Goal: Task Accomplishment & Management: Manage account settings

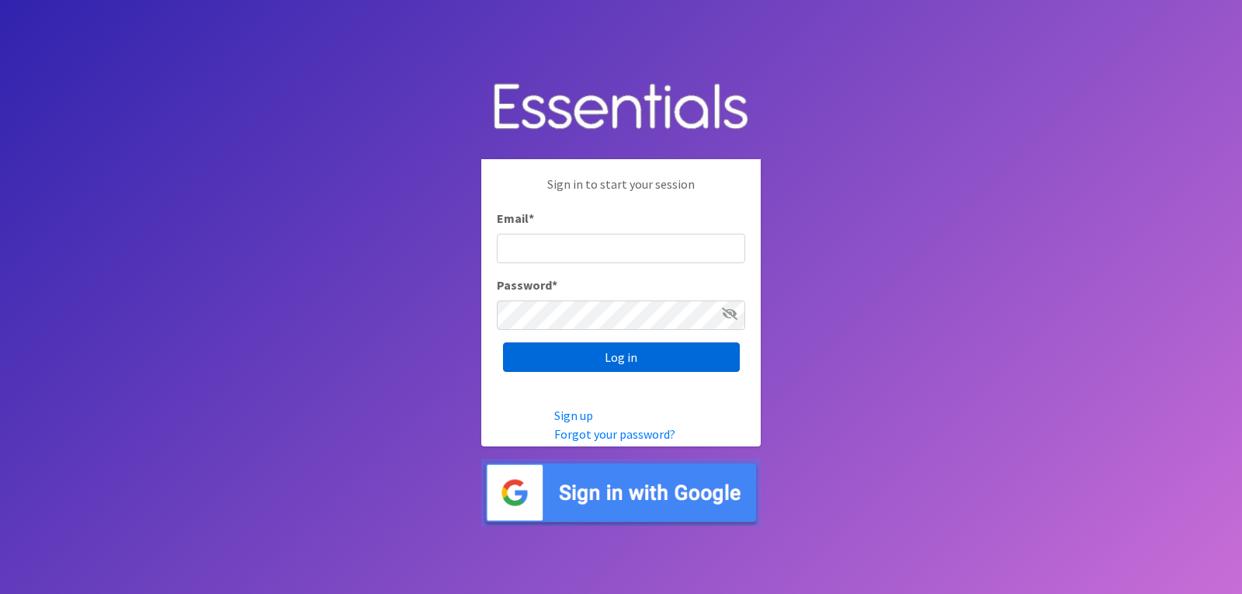
type input "lacey@familynetworknwa.com"
click at [645, 363] on input "Log in" at bounding box center [621, 356] width 237 height 29
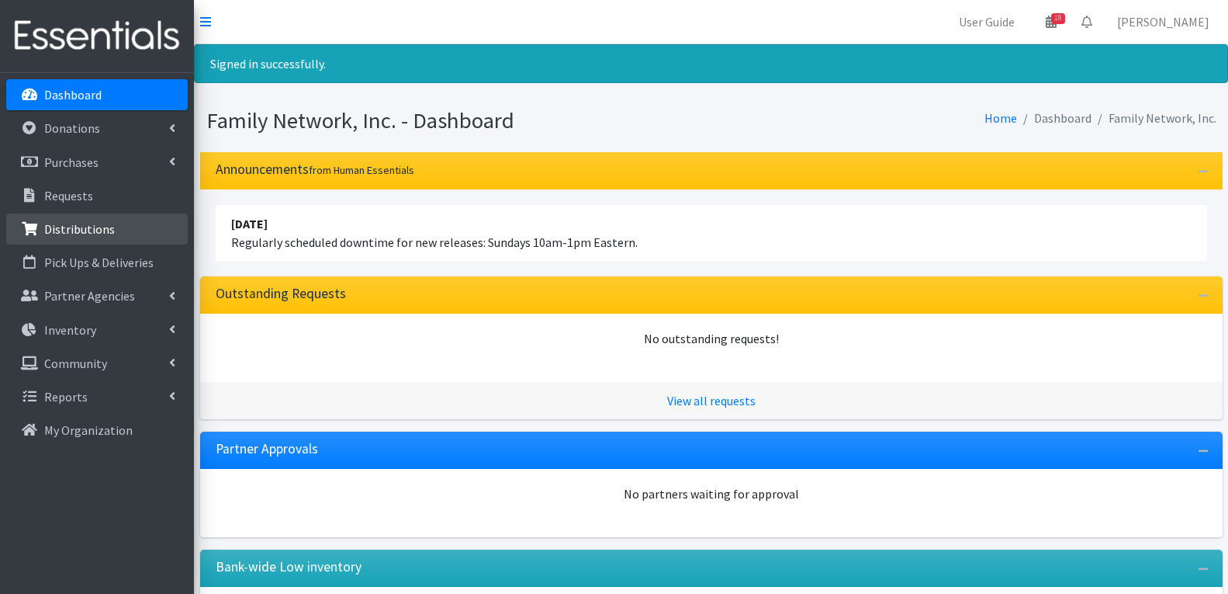
click at [84, 242] on link "Distributions" at bounding box center [97, 228] width 182 height 31
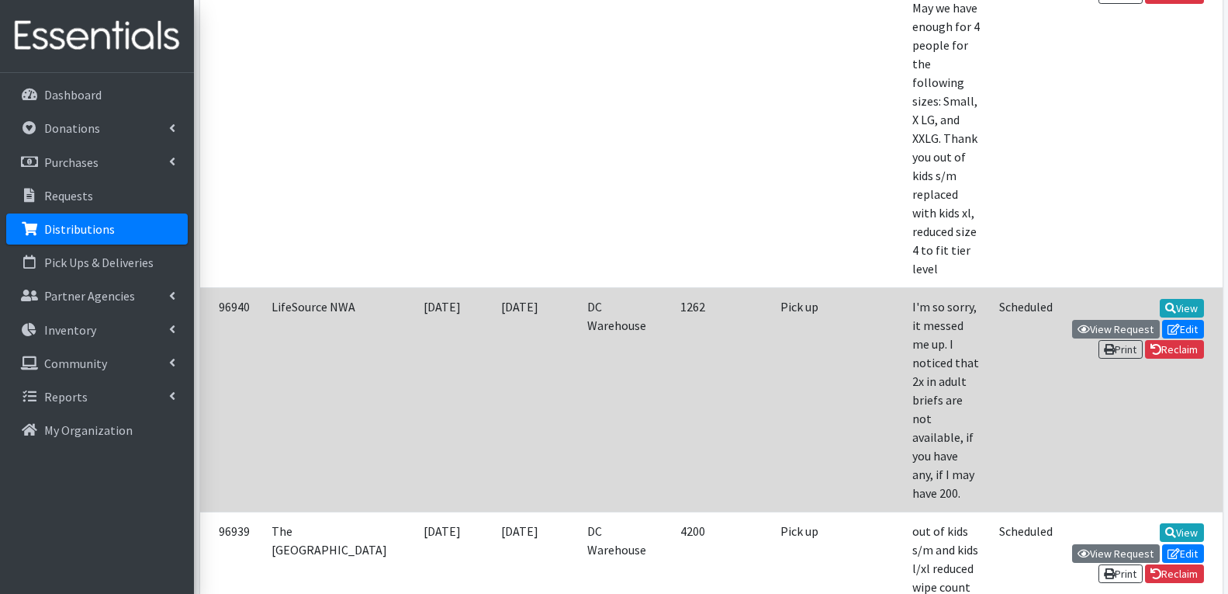
scroll to position [776, 0]
click at [1162, 320] on link "Edit" at bounding box center [1183, 329] width 42 height 19
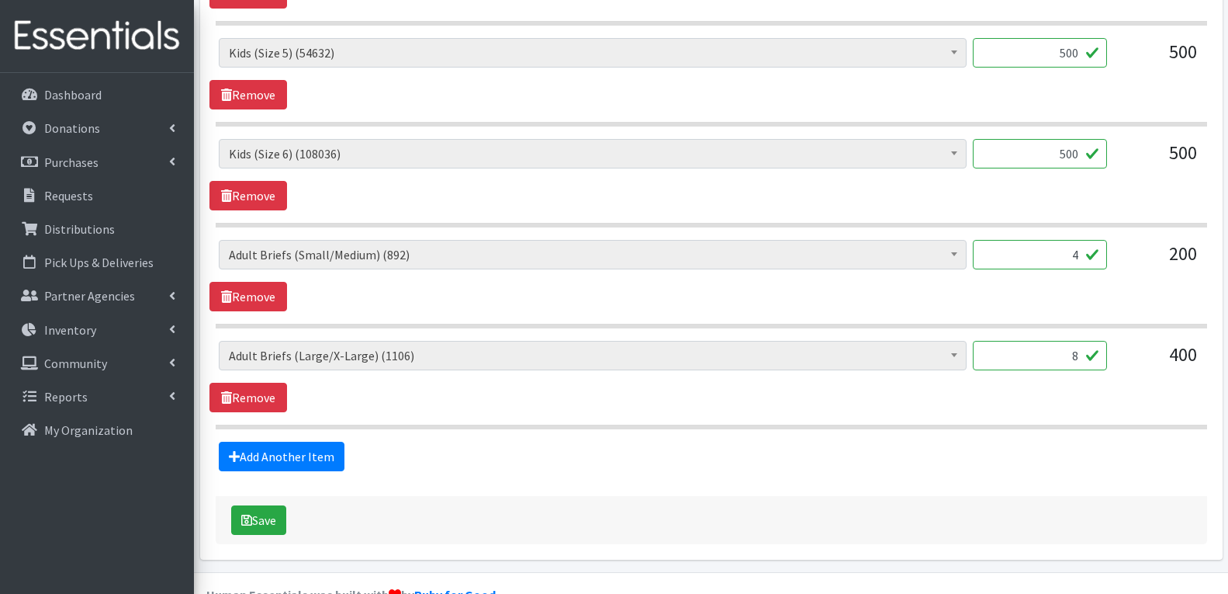
scroll to position [974, 0]
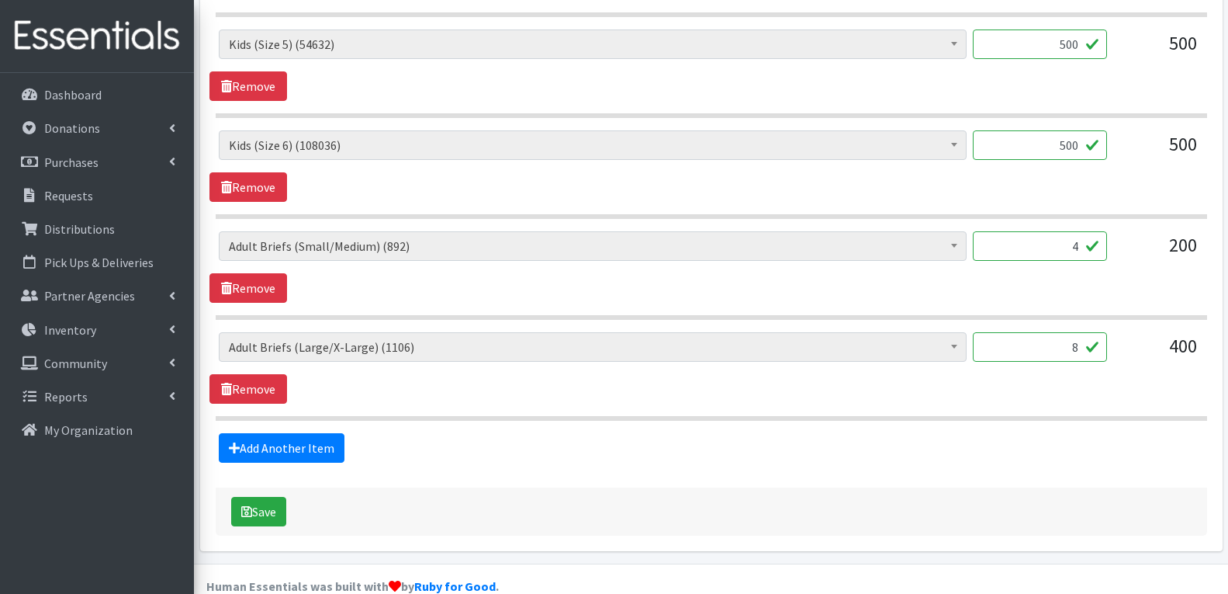
click at [1047, 231] on input "4" at bounding box center [1040, 245] width 134 height 29
click at [1057, 231] on input "4" at bounding box center [1040, 245] width 134 height 29
type input "88"
click at [1055, 332] on input "8" at bounding box center [1040, 346] width 134 height 29
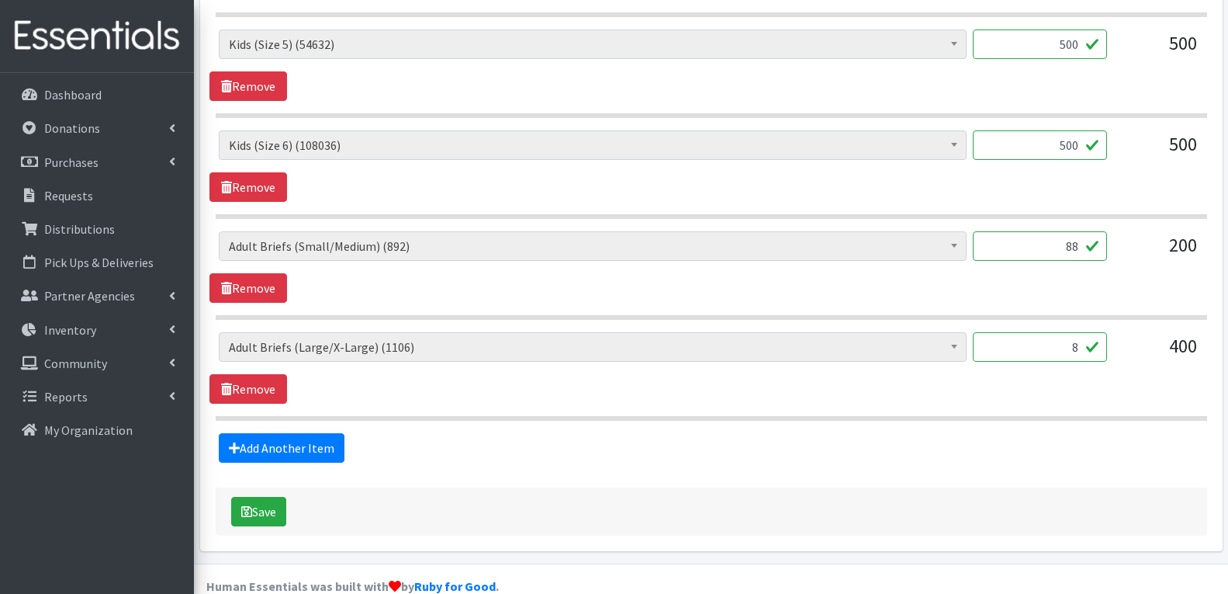
click at [1055, 332] on input "8" at bounding box center [1040, 346] width 134 height 29
click at [1069, 332] on input "8" at bounding box center [1040, 346] width 134 height 29
type input "128"
click at [277, 497] on button "Save" at bounding box center [258, 511] width 55 height 29
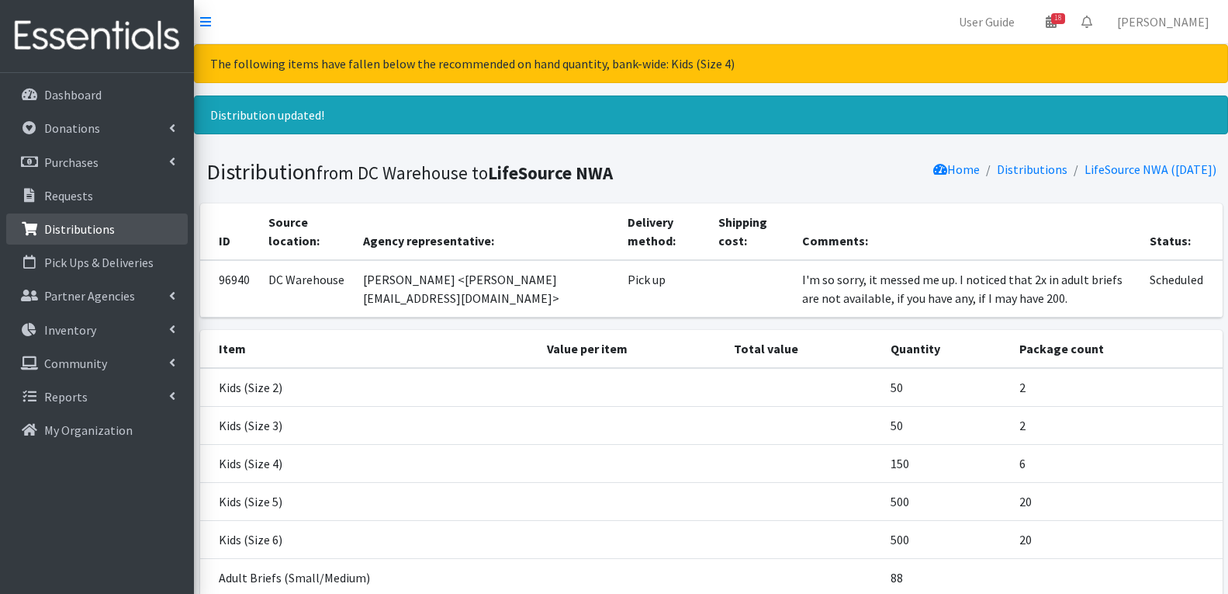
click at [121, 232] on link "Distributions" at bounding box center [97, 228] width 182 height 31
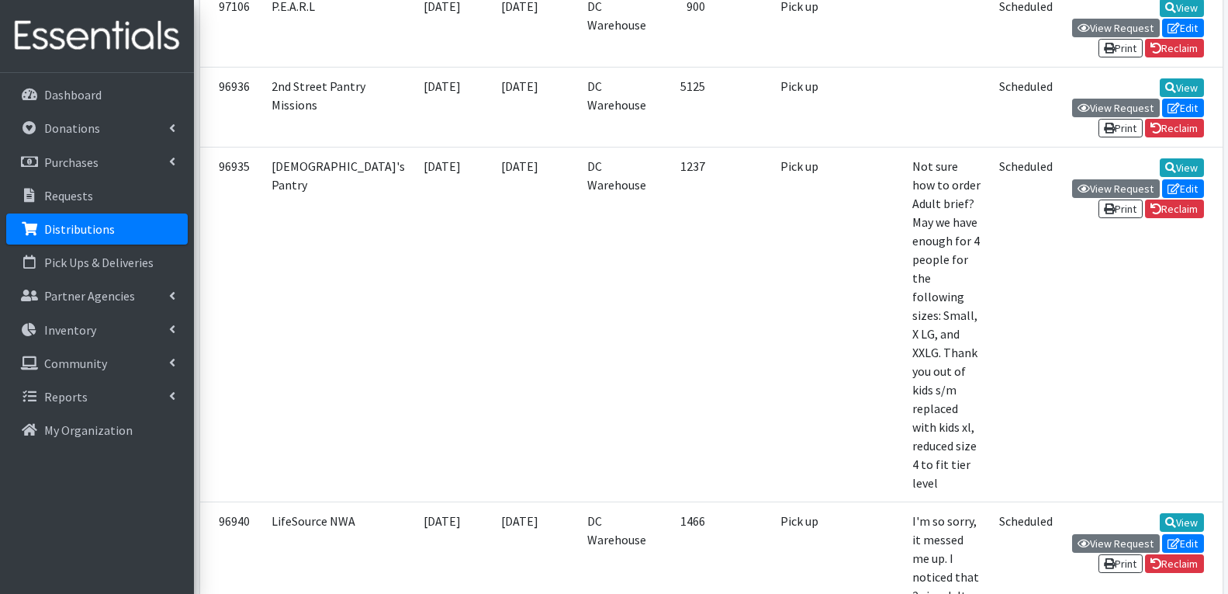
scroll to position [466, 0]
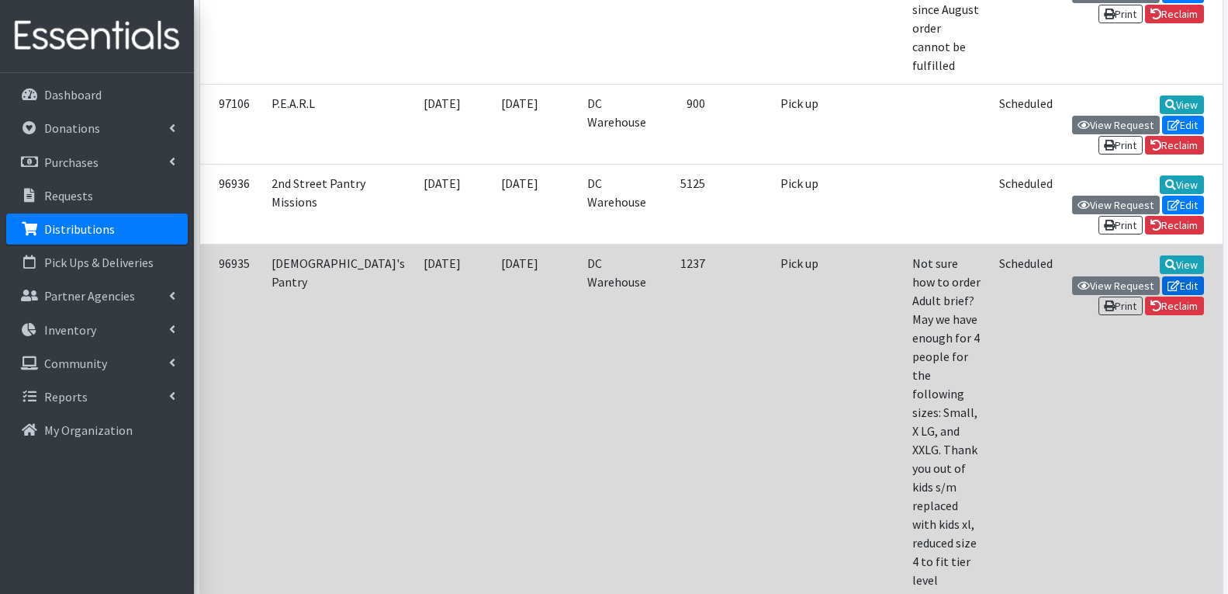
click at [1162, 276] on link "Edit" at bounding box center [1183, 285] width 42 height 19
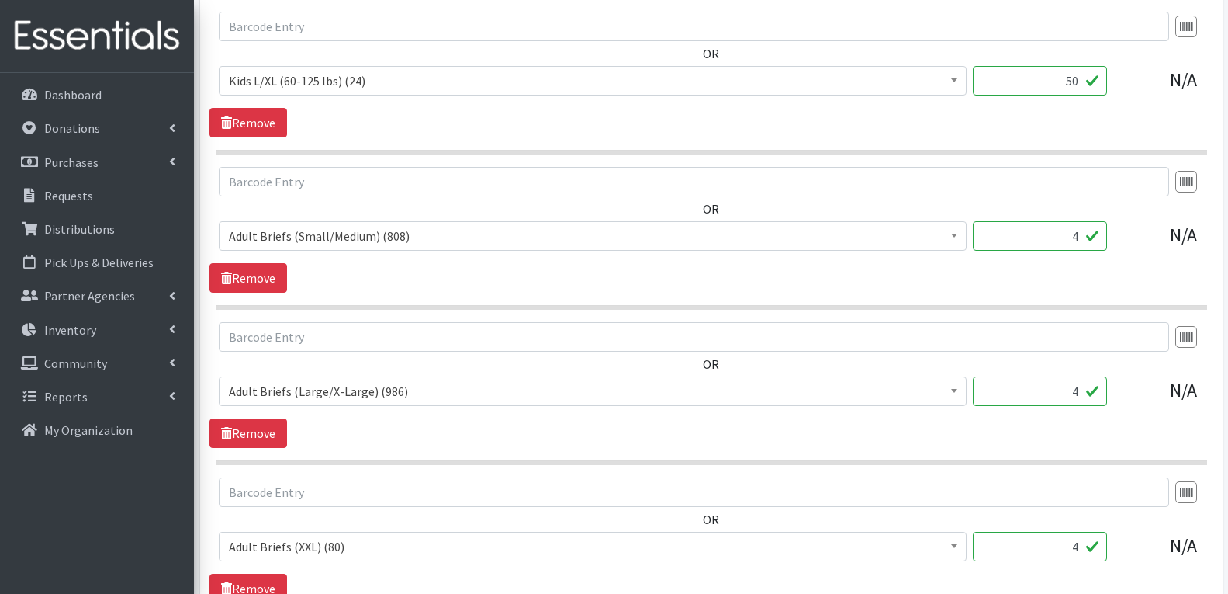
scroll to position [1397, 0]
click at [1081, 220] on input "4" at bounding box center [1040, 234] width 134 height 29
type input "66"
click at [1064, 375] on input "4" at bounding box center [1040, 389] width 134 height 29
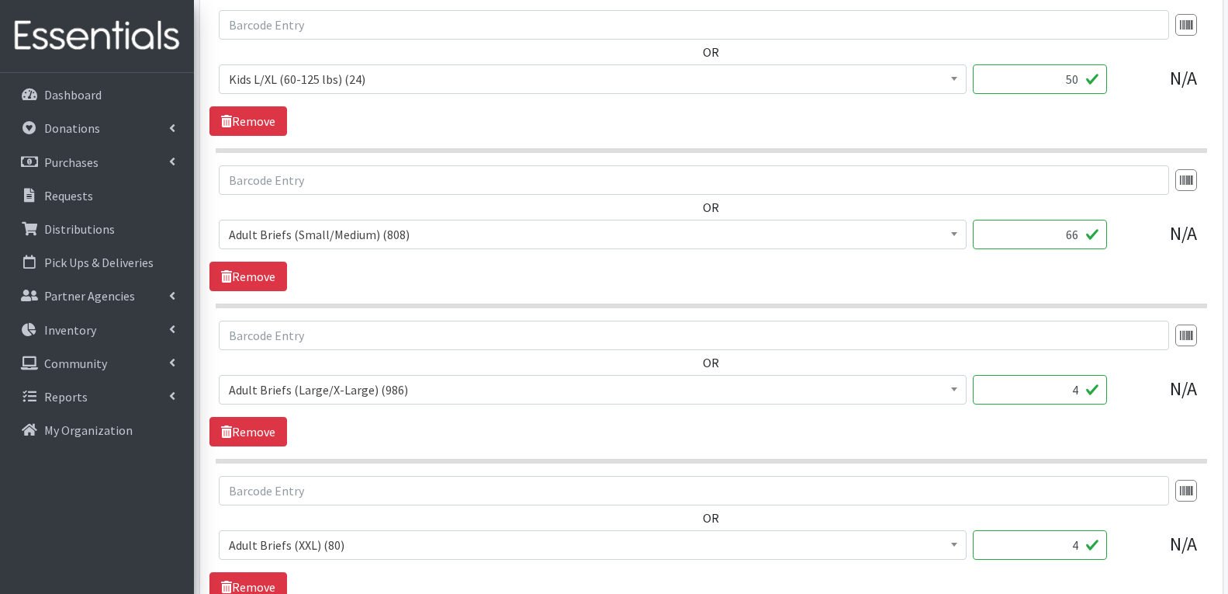
click at [1080, 375] on input "4" at bounding box center [1040, 389] width 134 height 29
click at [1078, 375] on input "4" at bounding box center [1040, 389] width 134 height 29
type input "56"
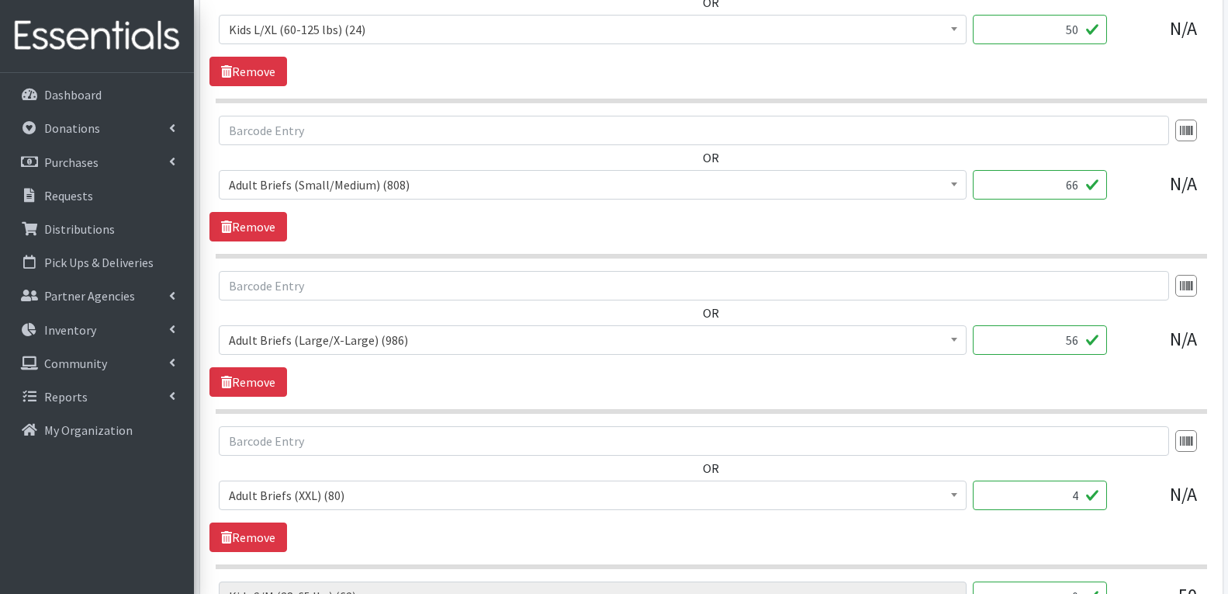
scroll to position [1474, 0]
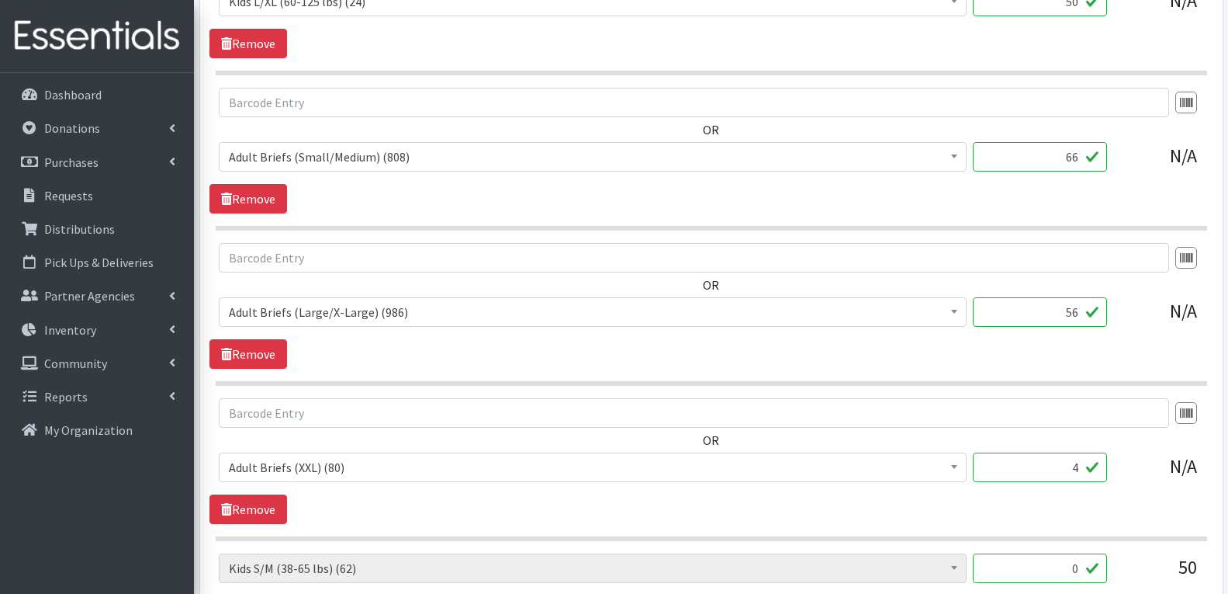
click at [1073, 452] on input "4" at bounding box center [1040, 466] width 134 height 29
type input "48"
click at [878, 466] on div "OR Adult Briefs (Large/X-Large) (986) Adult Briefs (Medium/Large) (24) Adult Br…" at bounding box center [711, 461] width 1003 height 126
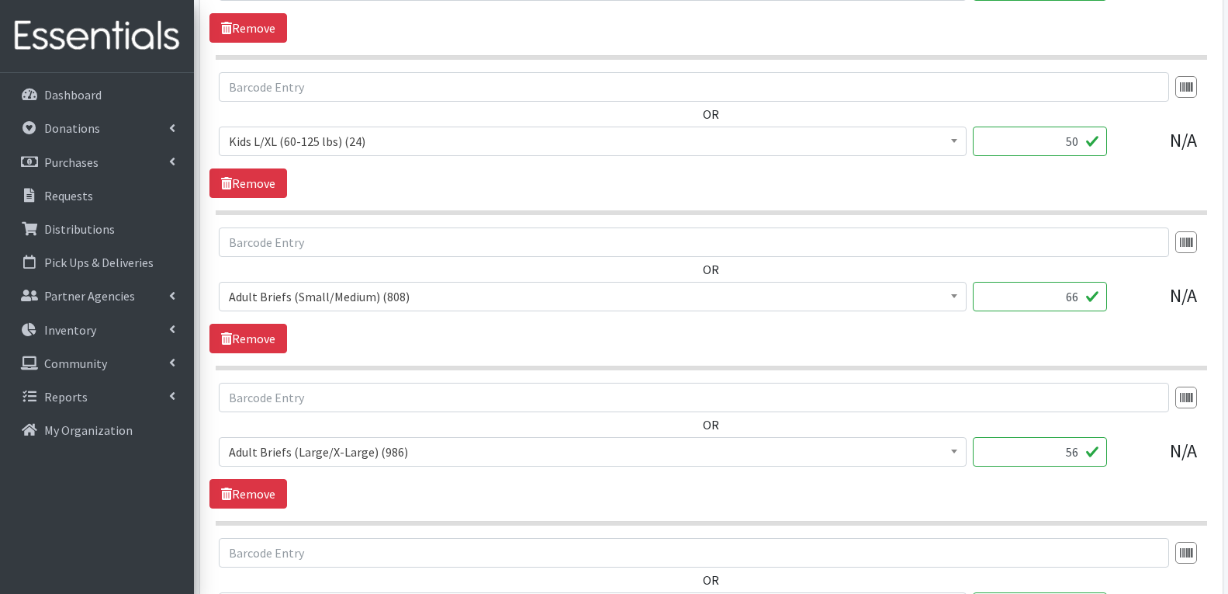
scroll to position [1696, 0]
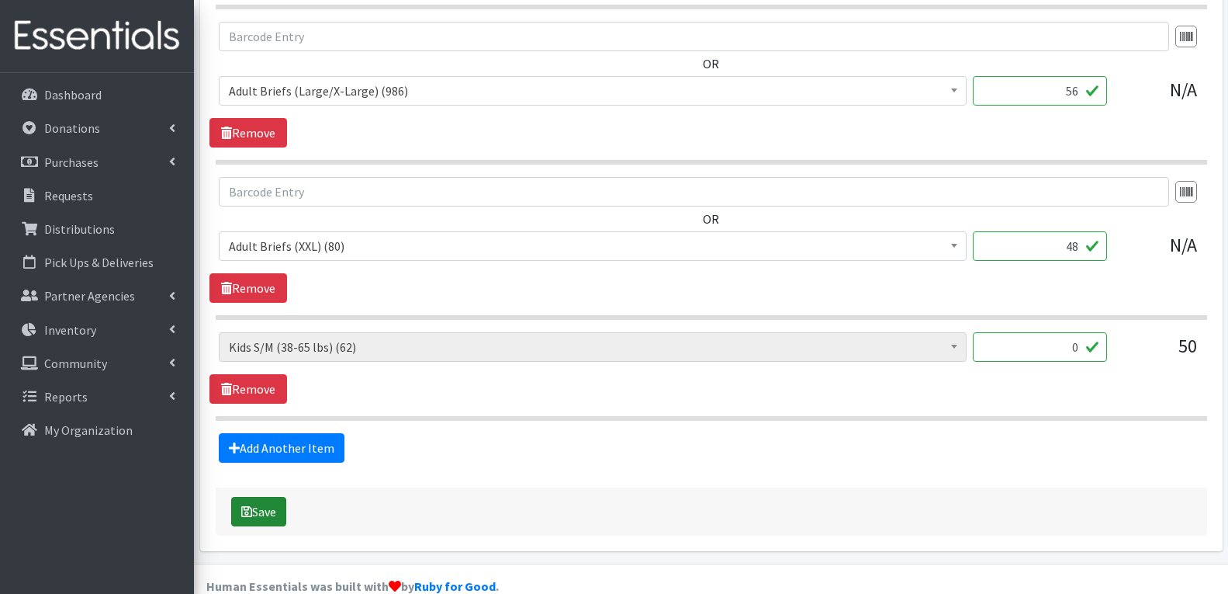
click at [255, 497] on button "Save" at bounding box center [258, 511] width 55 height 29
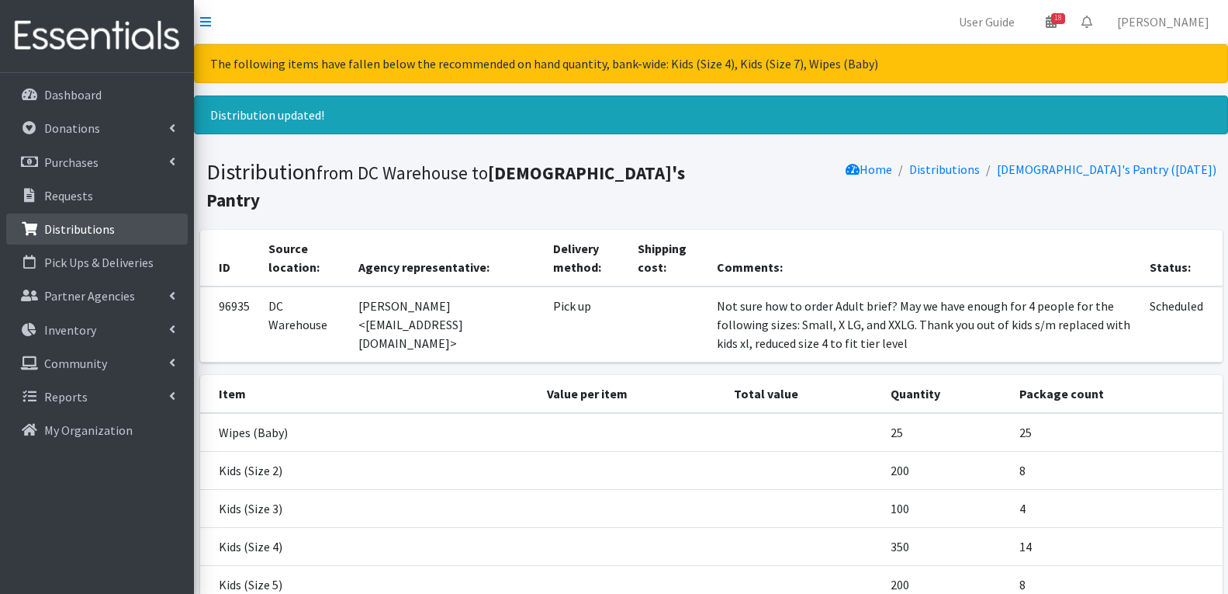
click at [118, 236] on link "Distributions" at bounding box center [97, 228] width 182 height 31
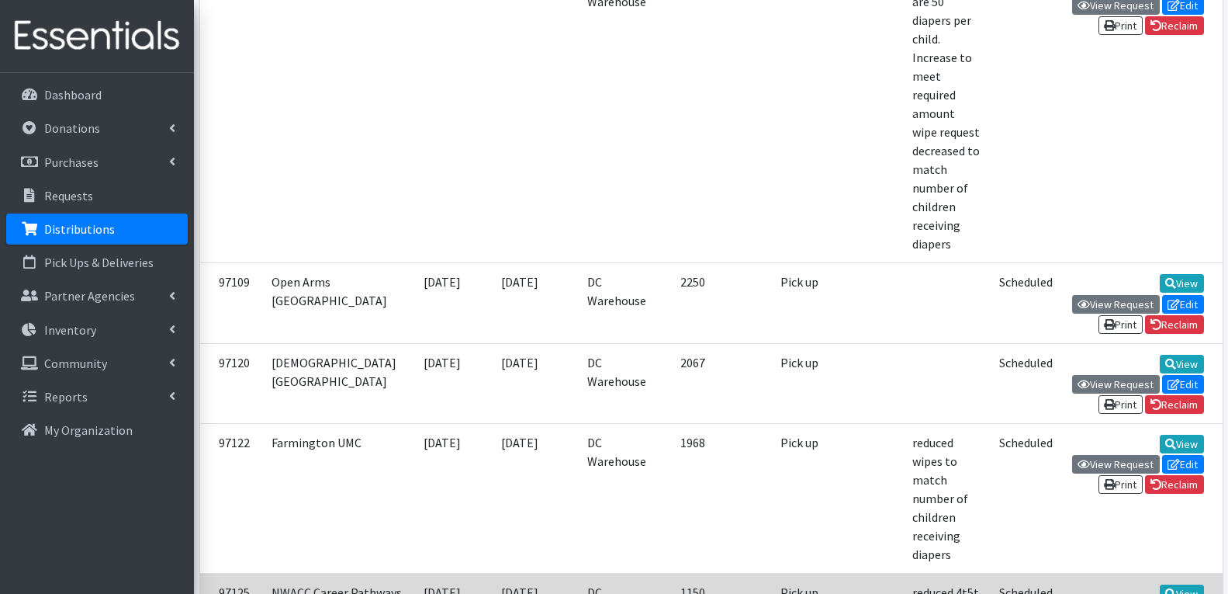
scroll to position [1940, 0]
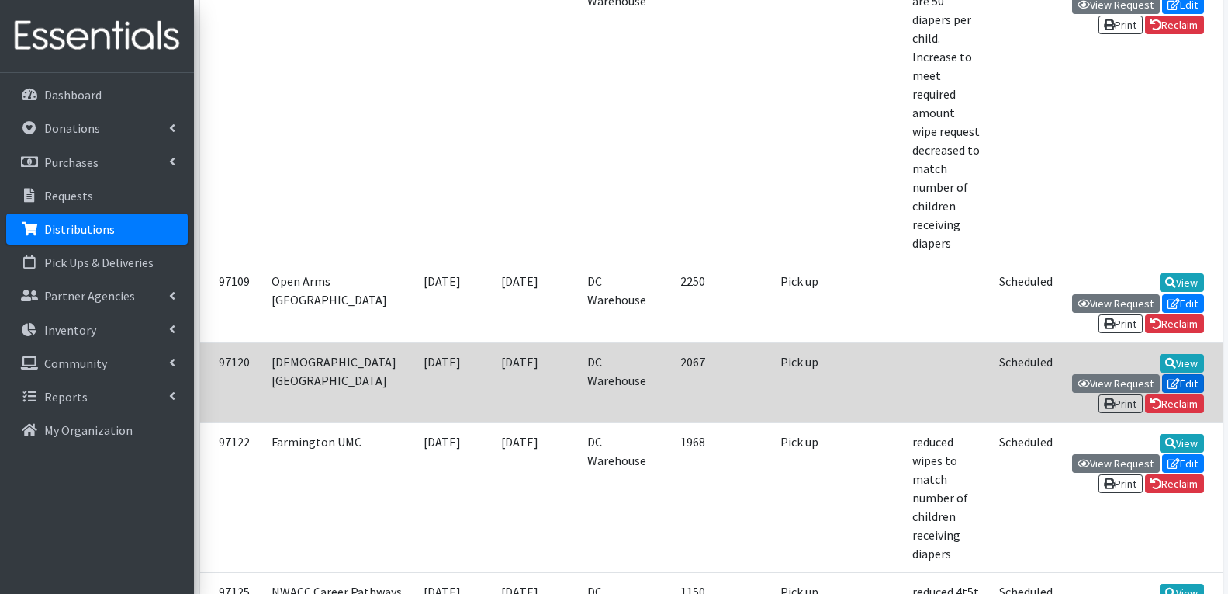
click at [1162, 374] on link "Edit" at bounding box center [1183, 383] width 42 height 19
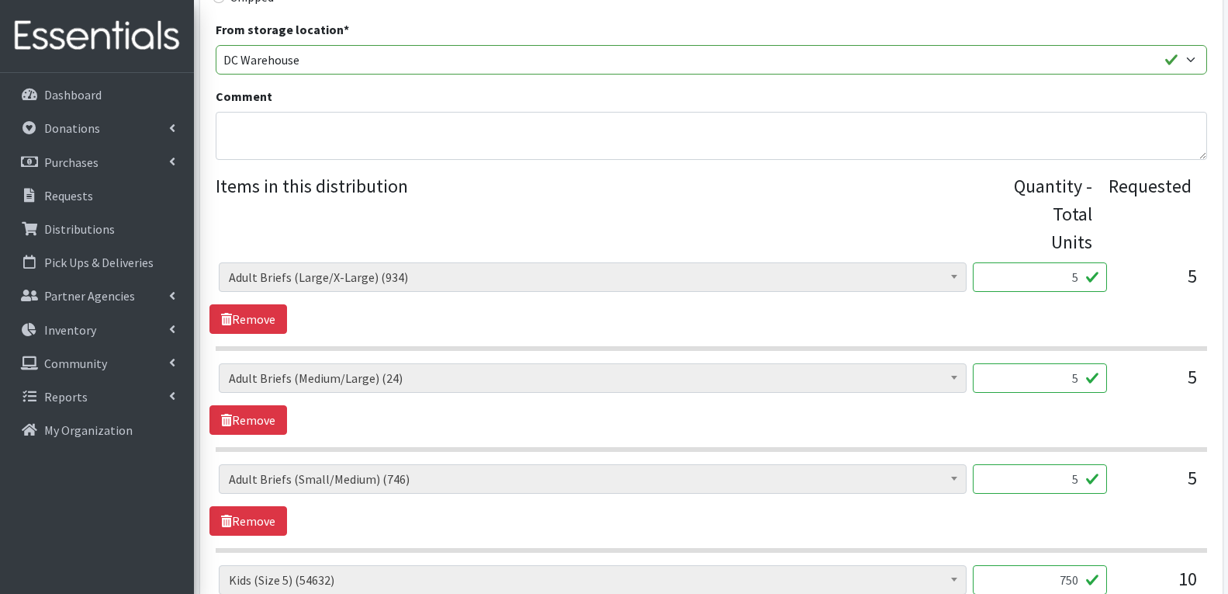
scroll to position [466, 0]
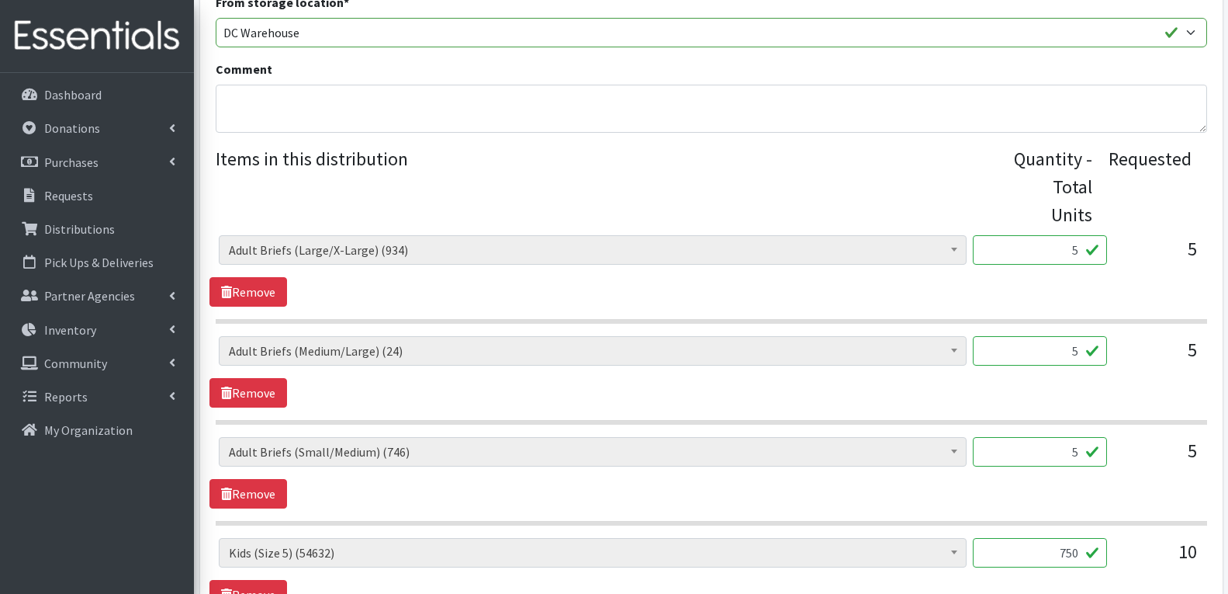
click at [1048, 235] on input "5" at bounding box center [1040, 249] width 134 height 29
type input "90"
click at [1079, 336] on input "5" at bounding box center [1040, 350] width 134 height 29
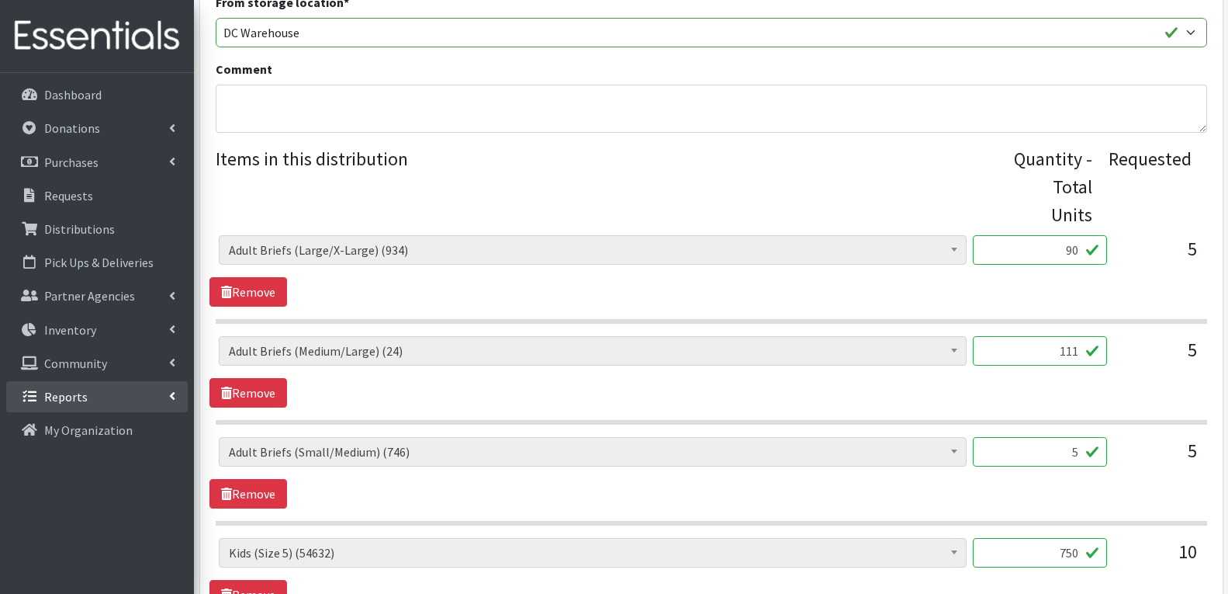
type input "111"
click at [1082, 437] on input "5" at bounding box center [1040, 451] width 134 height 29
type input "207"
click at [1066, 336] on input "111" at bounding box center [1040, 350] width 134 height 29
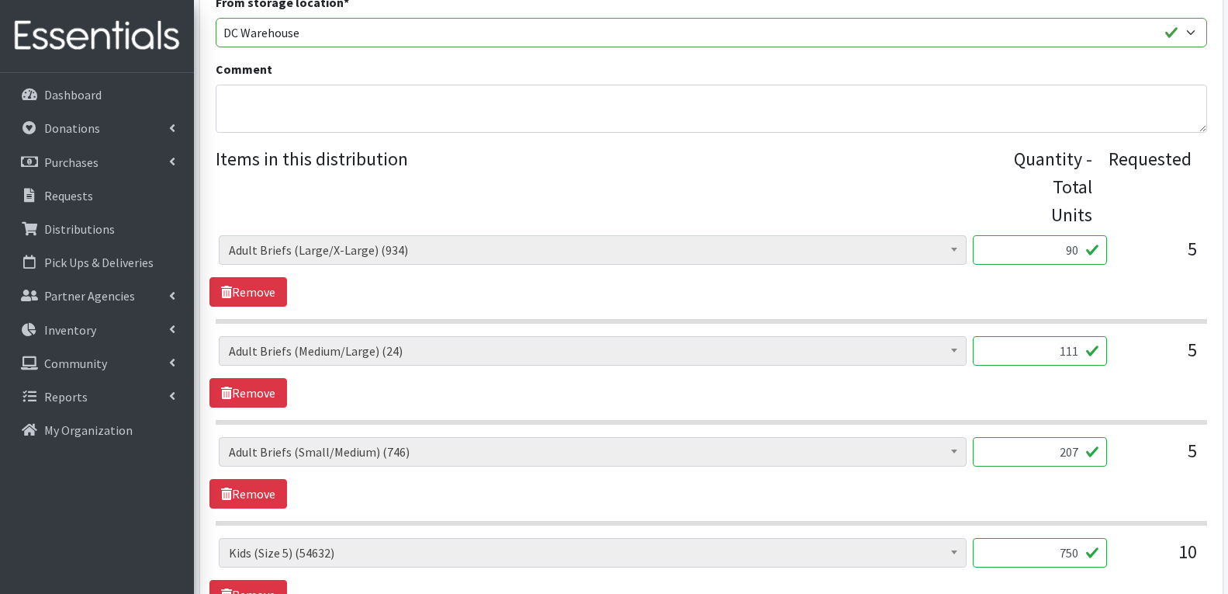
click at [1066, 336] on input "111" at bounding box center [1040, 350] width 134 height 29
type input "0"
click at [972, 362] on div "Adult Briefs (Large/X-Large) (934) Adult Briefs (Medium/Large) (24) Adult Brief…" at bounding box center [711, 371] width 1003 height 71
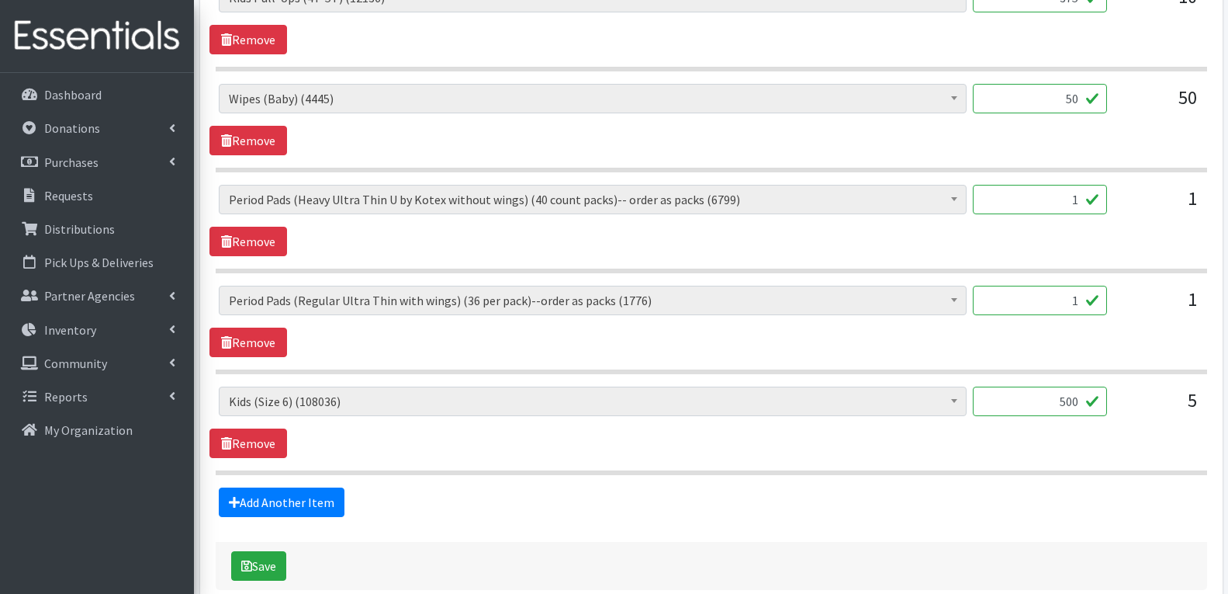
scroll to position [1377, 0]
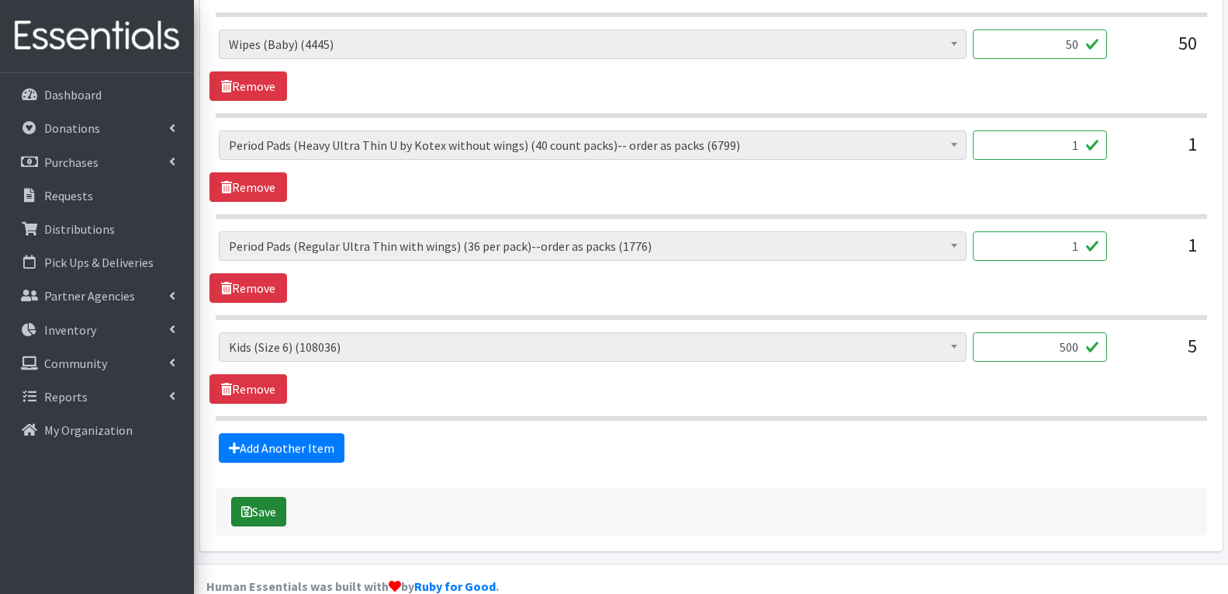
click at [243, 497] on button "Save" at bounding box center [258, 511] width 55 height 29
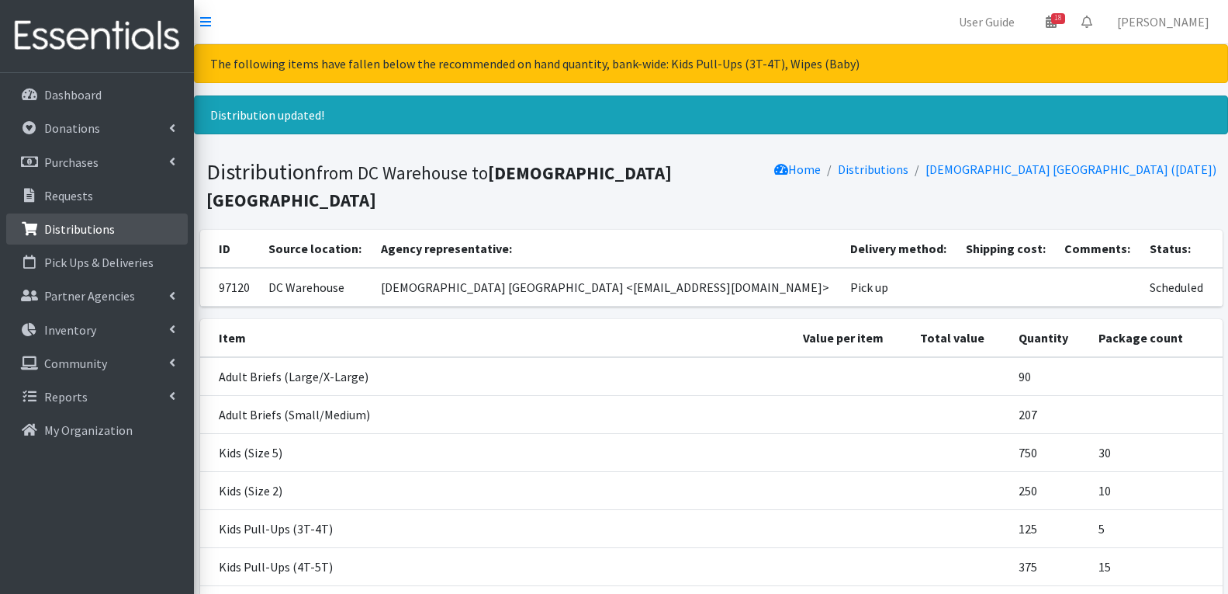
click at [76, 232] on p "Distributions" at bounding box center [79, 229] width 71 height 16
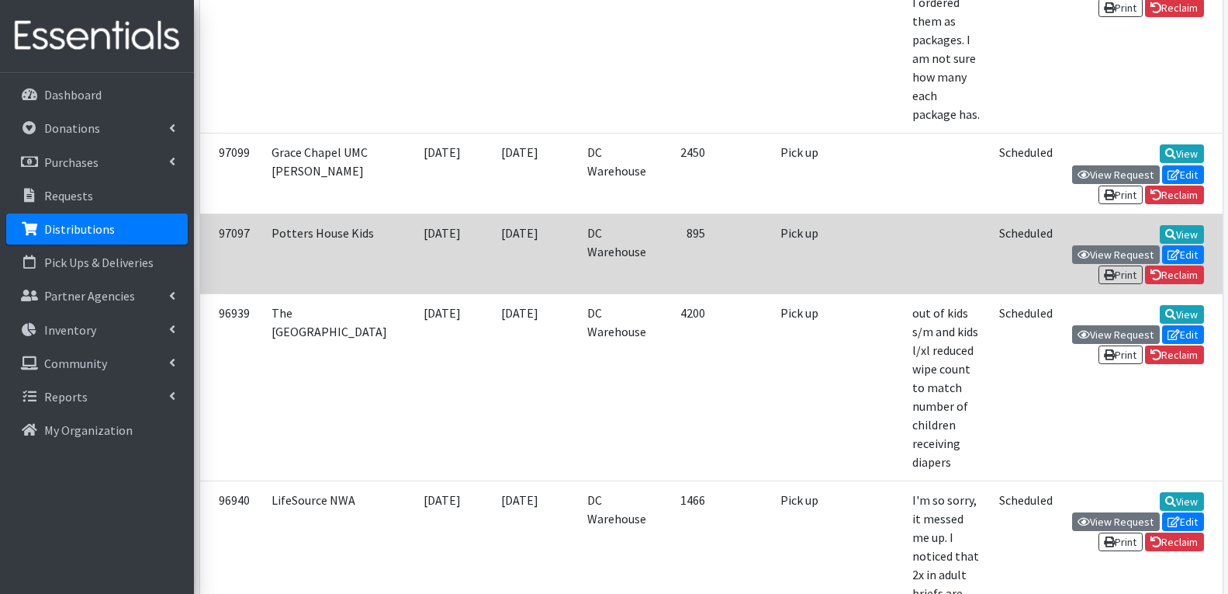
scroll to position [698, 0]
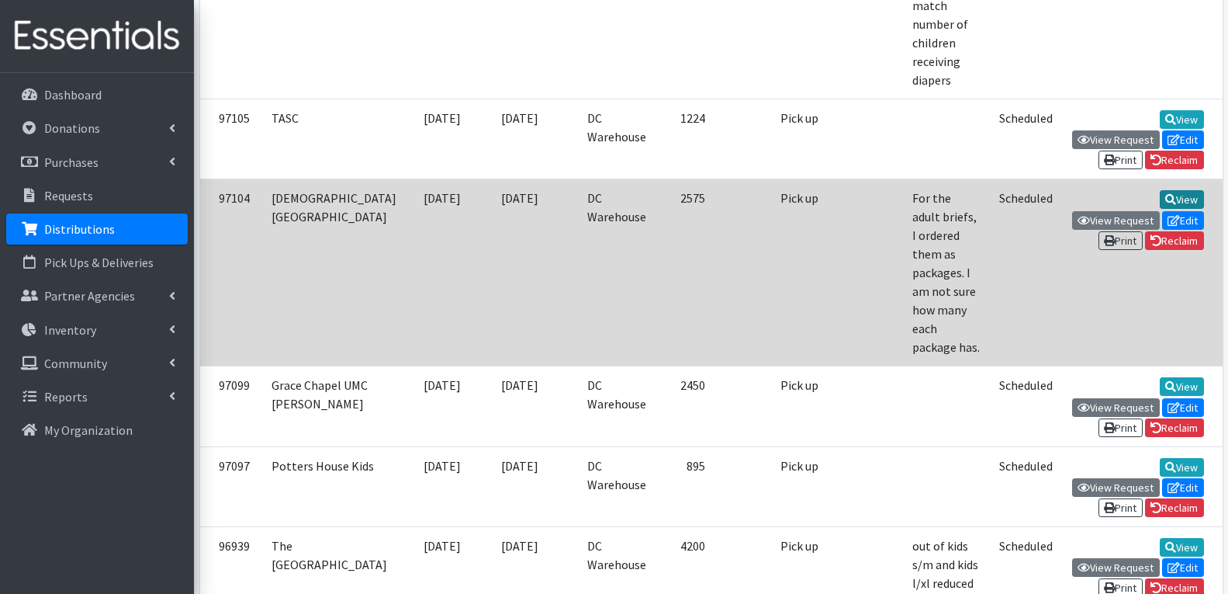
click at [1160, 190] on link "View" at bounding box center [1182, 199] width 44 height 19
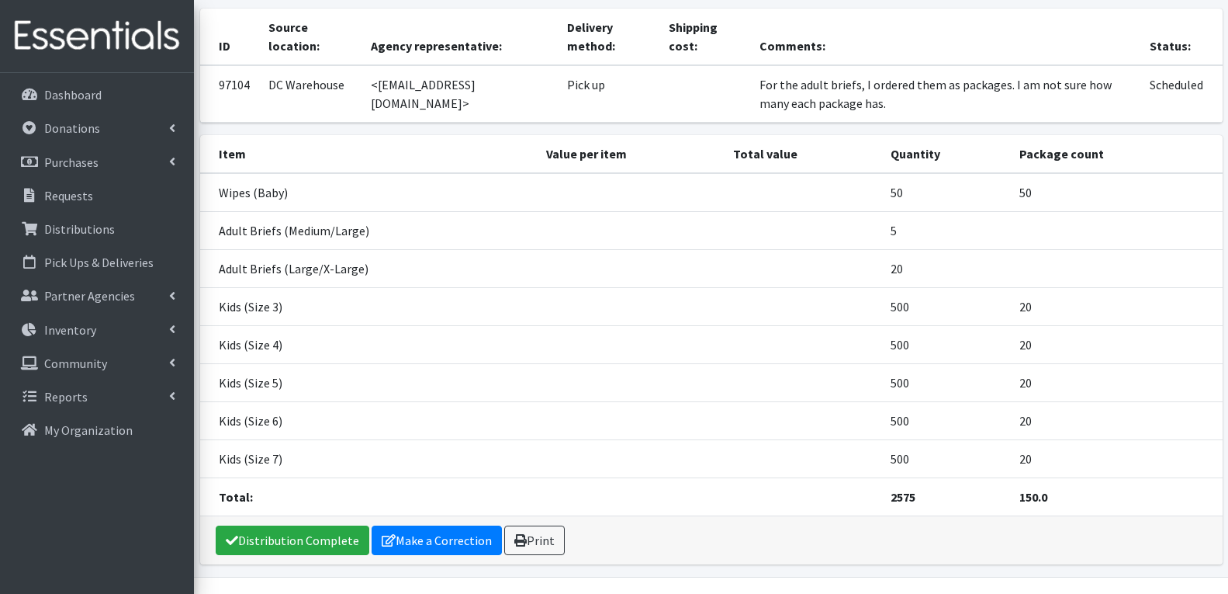
scroll to position [133, 0]
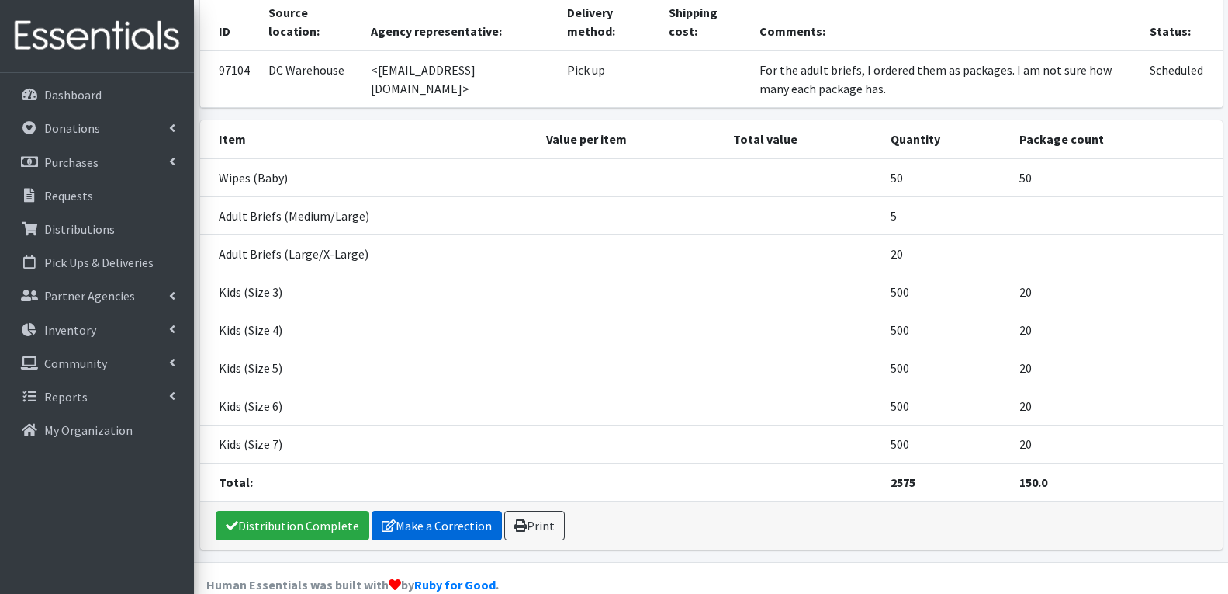
click at [415, 511] on link "Make a Correction" at bounding box center [437, 525] width 130 height 29
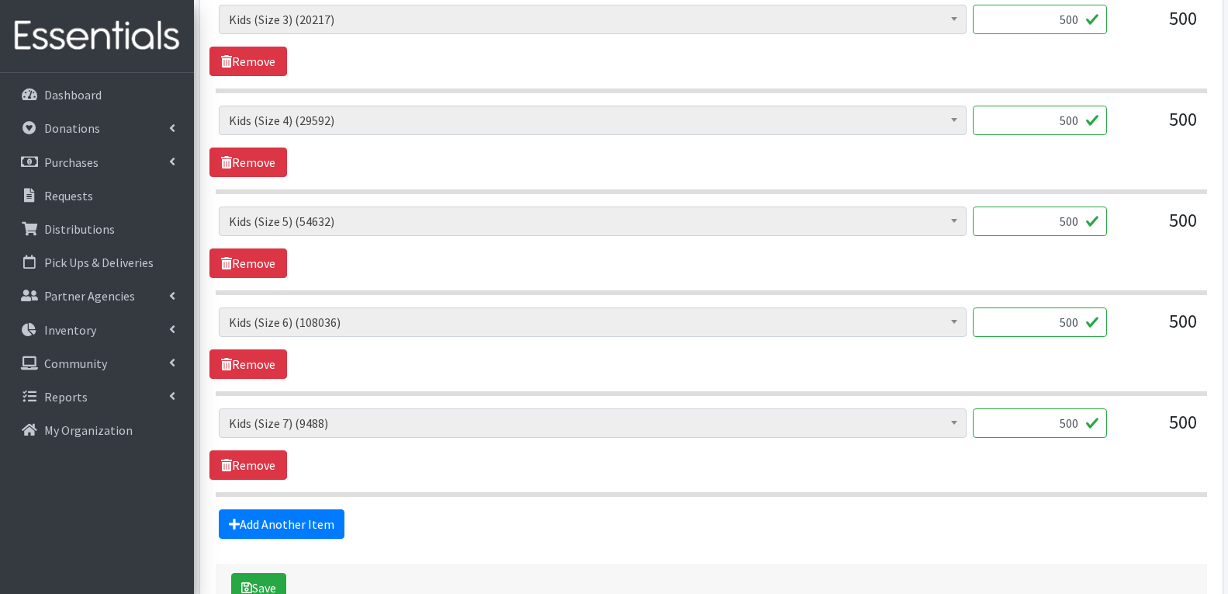
scroll to position [1075, 0]
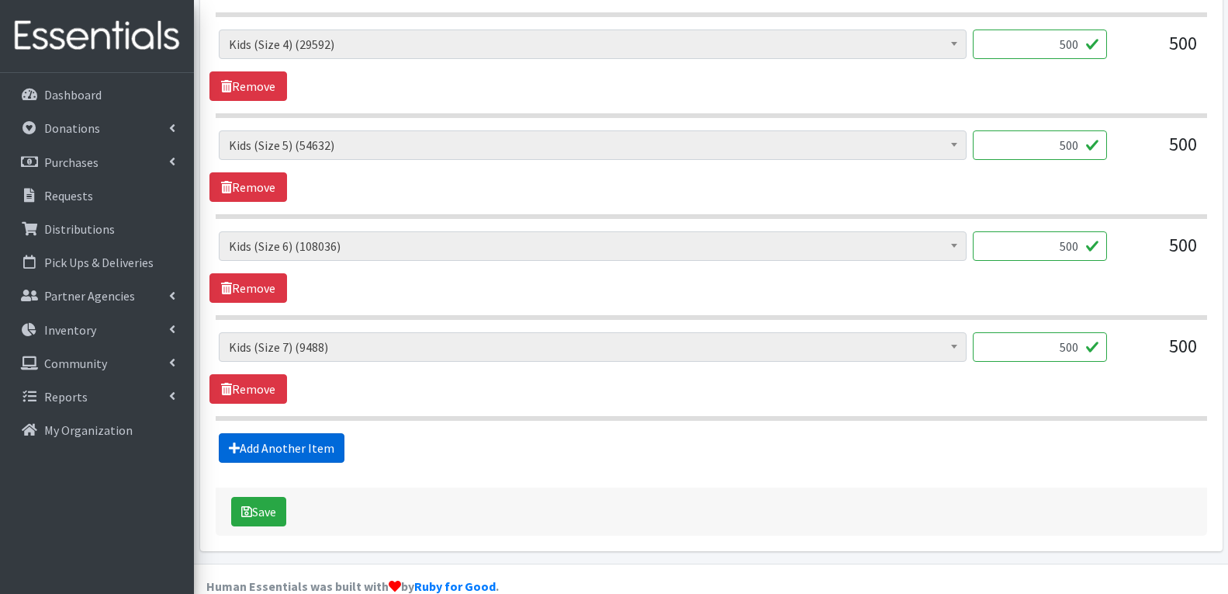
click at [300, 433] on link "Add Another Item" at bounding box center [282, 447] width 126 height 29
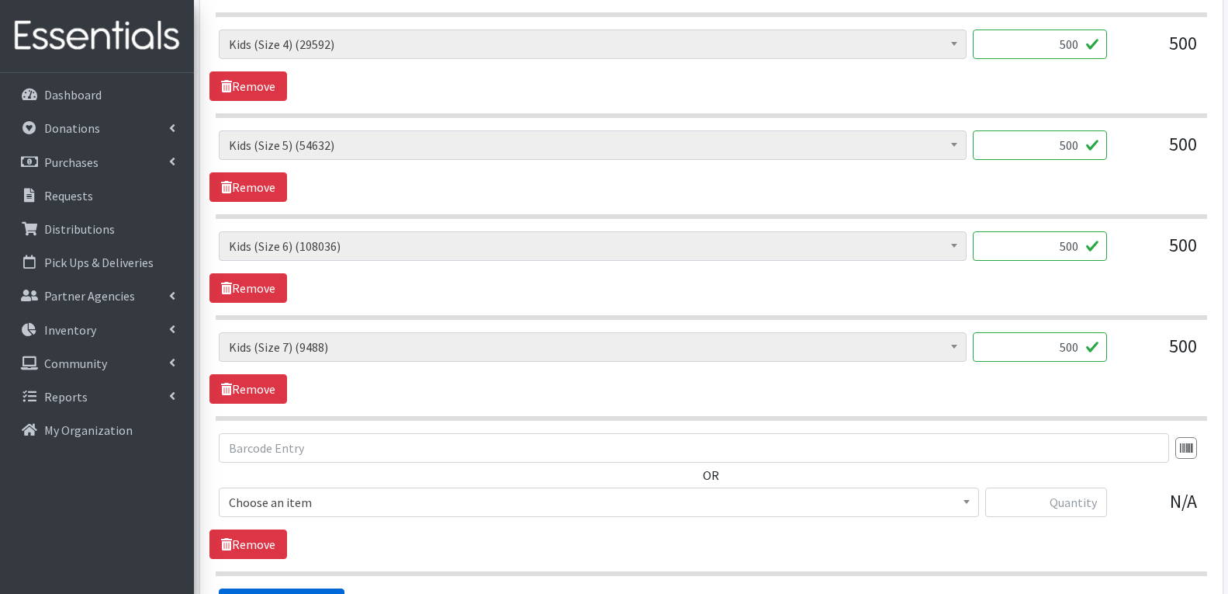
scroll to position [1230, 0]
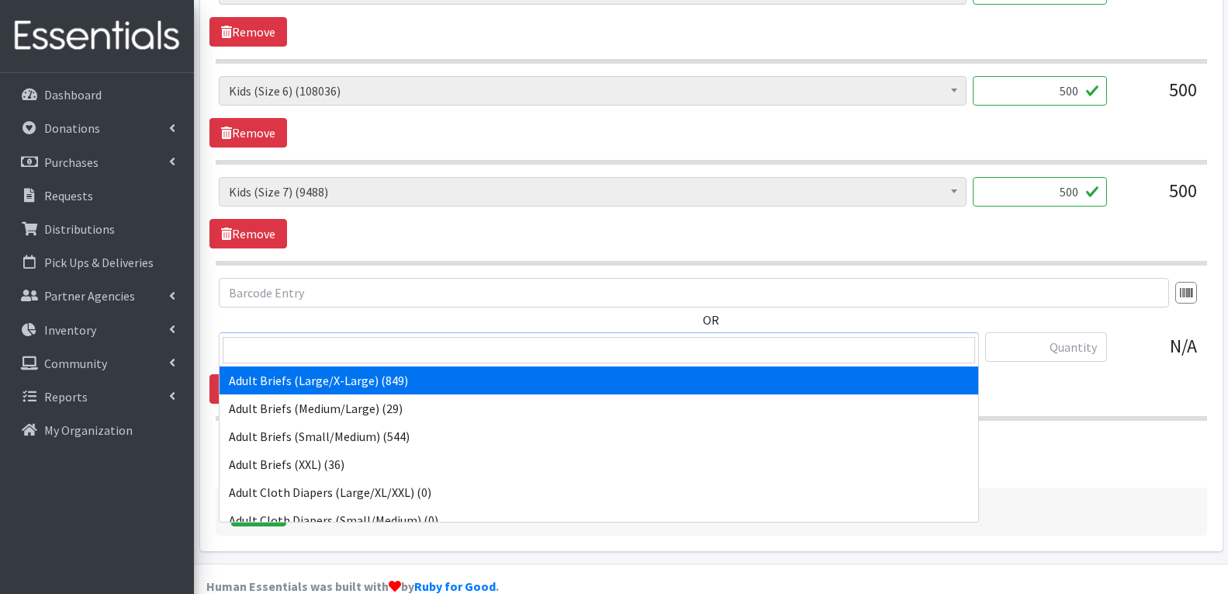
click at [311, 336] on span "Adult Briefs (Large/X-Large) (849)" at bounding box center [599, 347] width 740 height 22
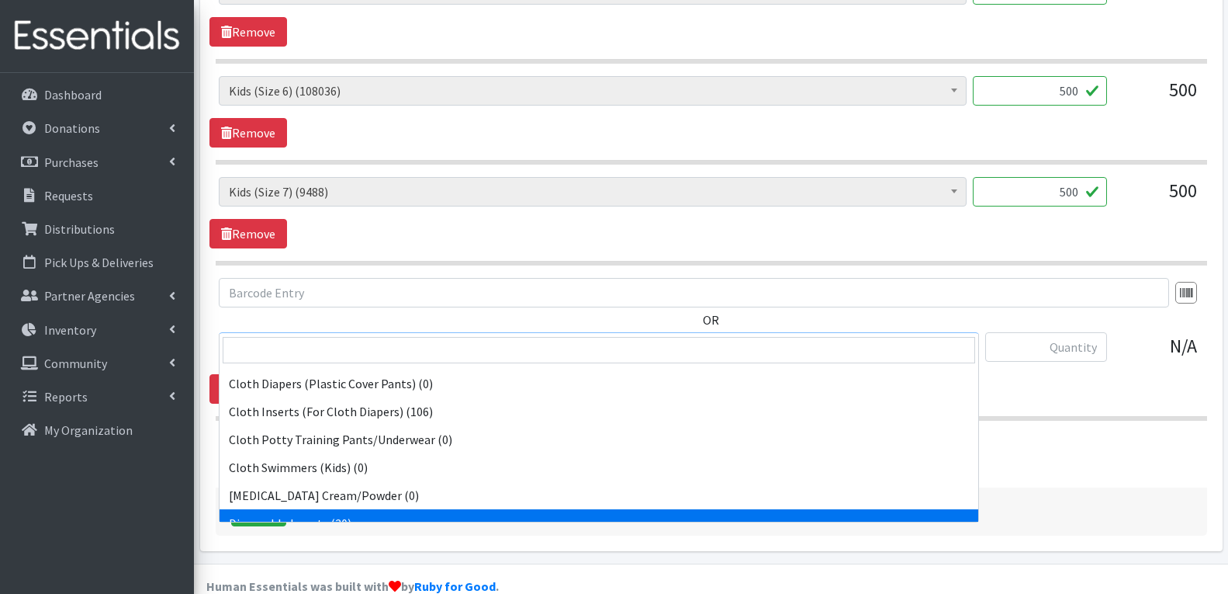
scroll to position [0, 0]
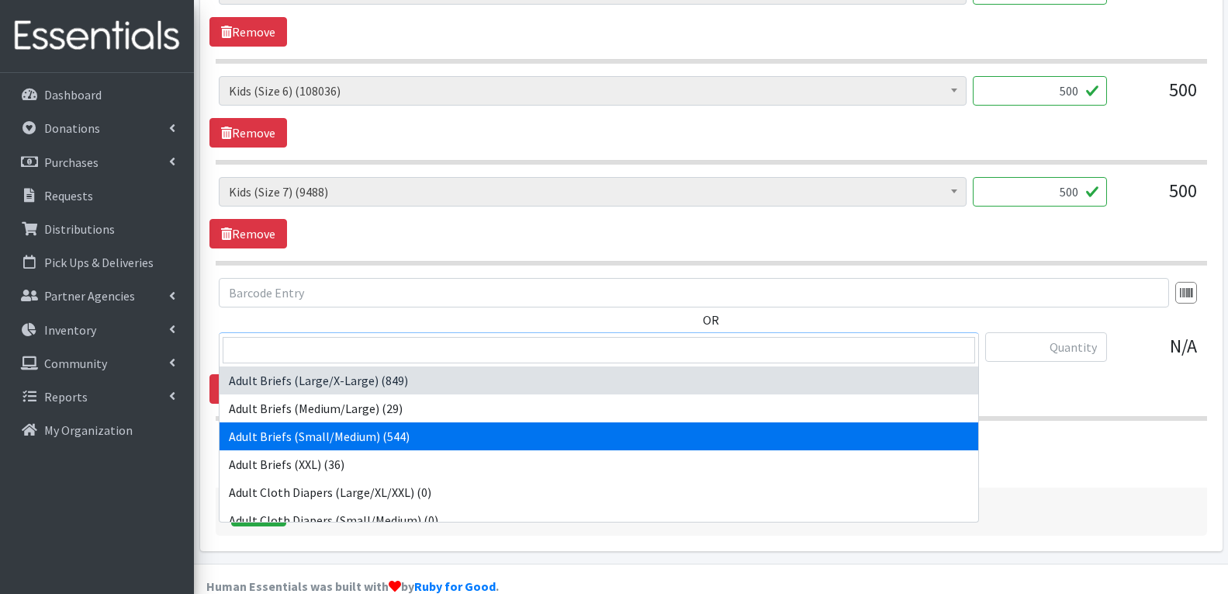
select select "4569"
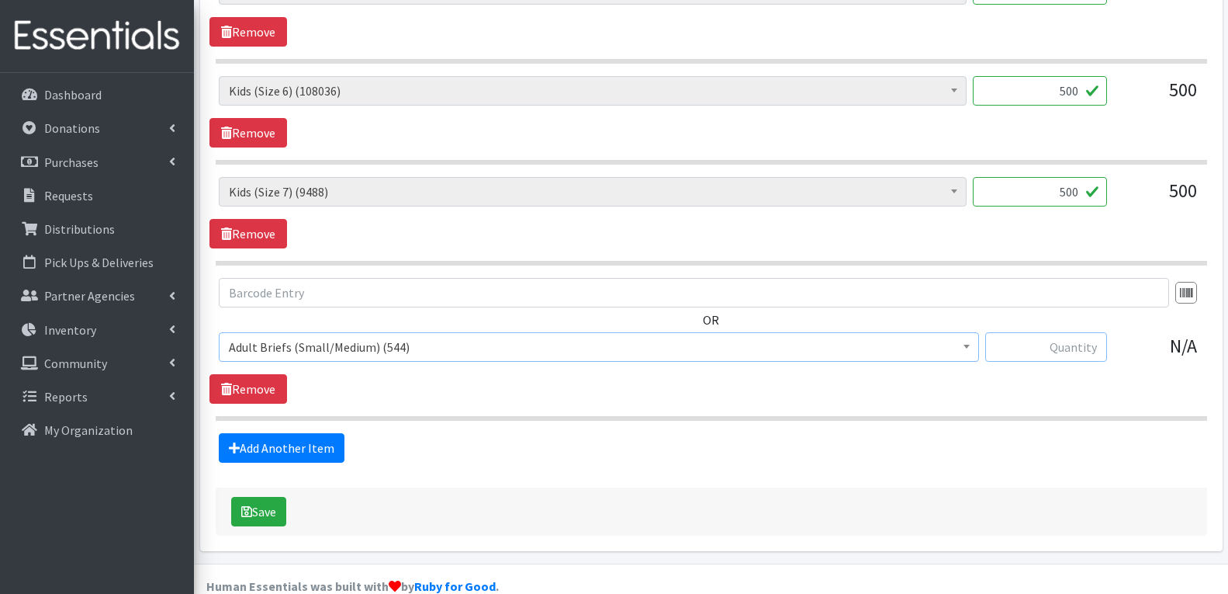
click at [1071, 332] on input "text" at bounding box center [1047, 346] width 122 height 29
type input "112"
click at [866, 369] on div "OR Adult Briefs (Large/X-Large) (849) Adult Briefs (Medium/Large) (29) Adult Br…" at bounding box center [711, 341] width 1003 height 126
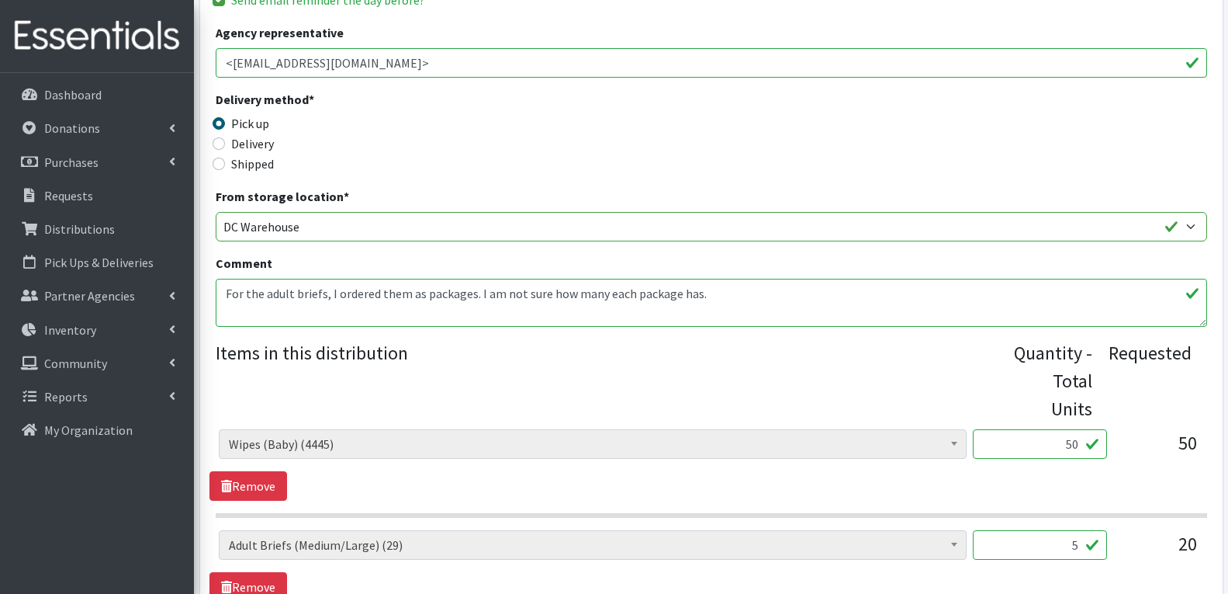
scroll to position [454, 0]
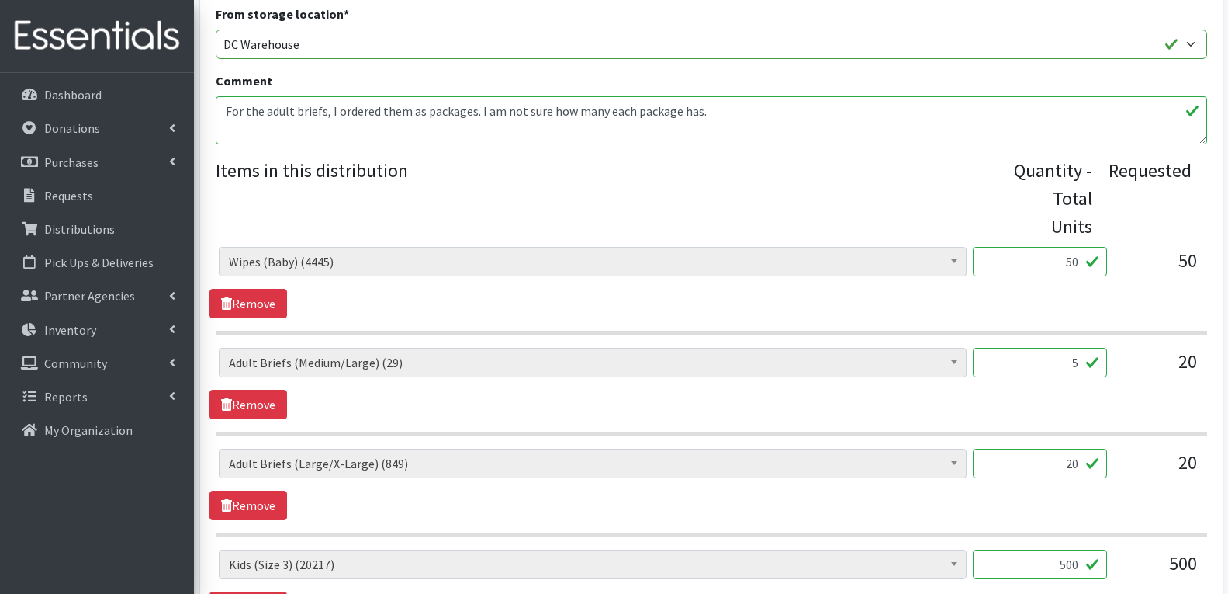
click at [1051, 449] on input "20" at bounding box center [1040, 463] width 134 height 29
type input "542"
click at [272, 390] on link "Remove" at bounding box center [249, 404] width 78 height 29
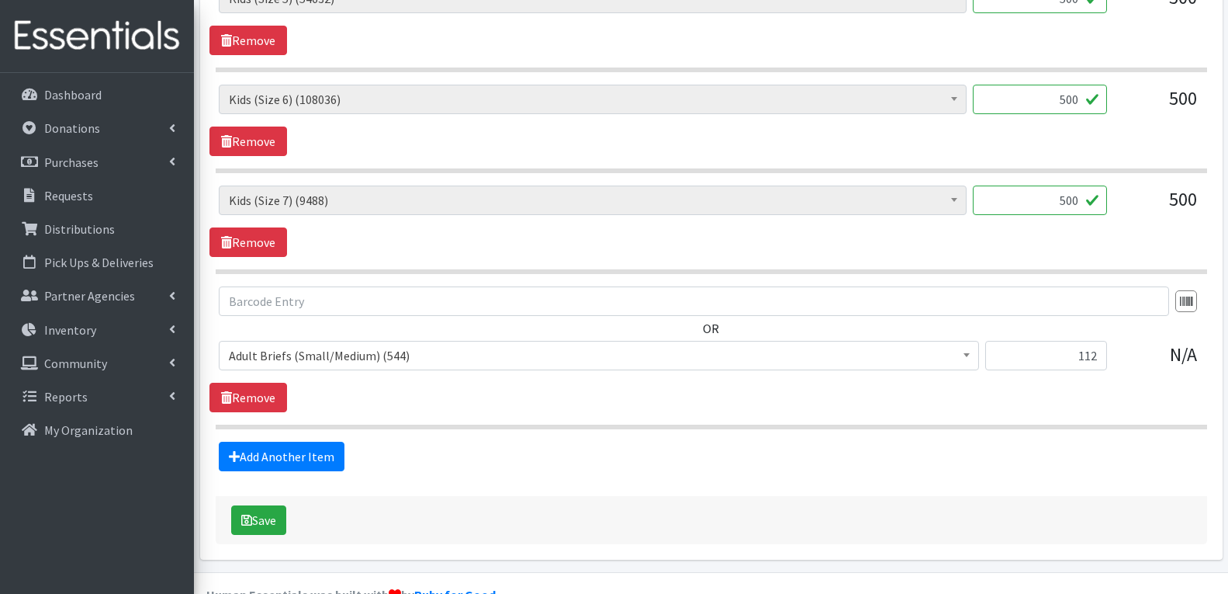
scroll to position [1129, 0]
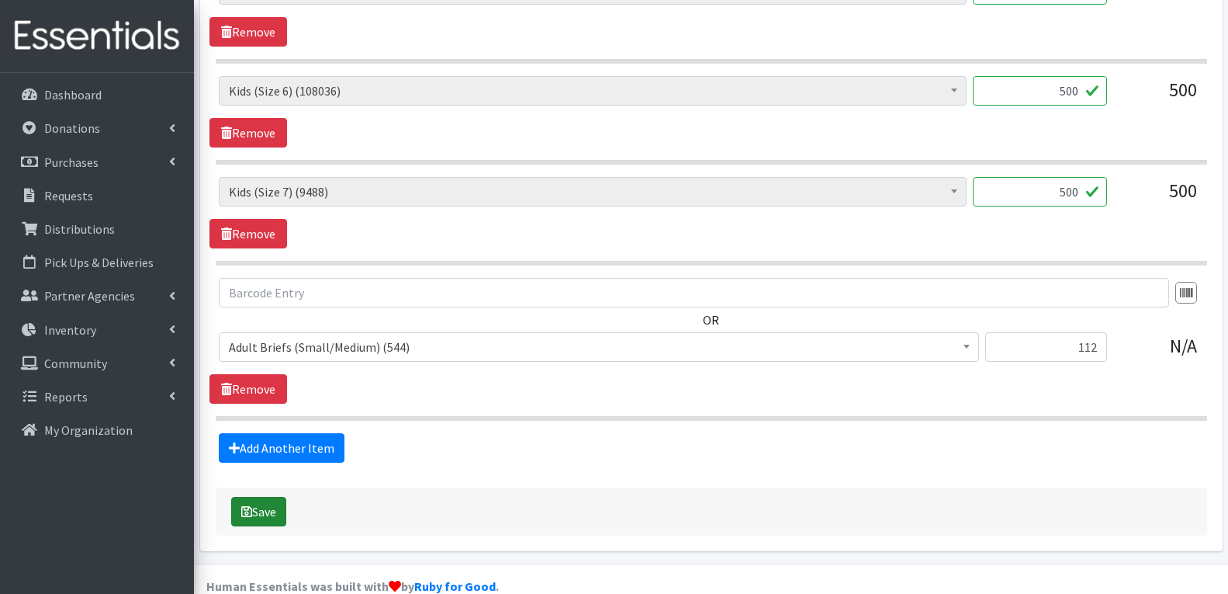
click at [254, 497] on button "Save" at bounding box center [258, 511] width 55 height 29
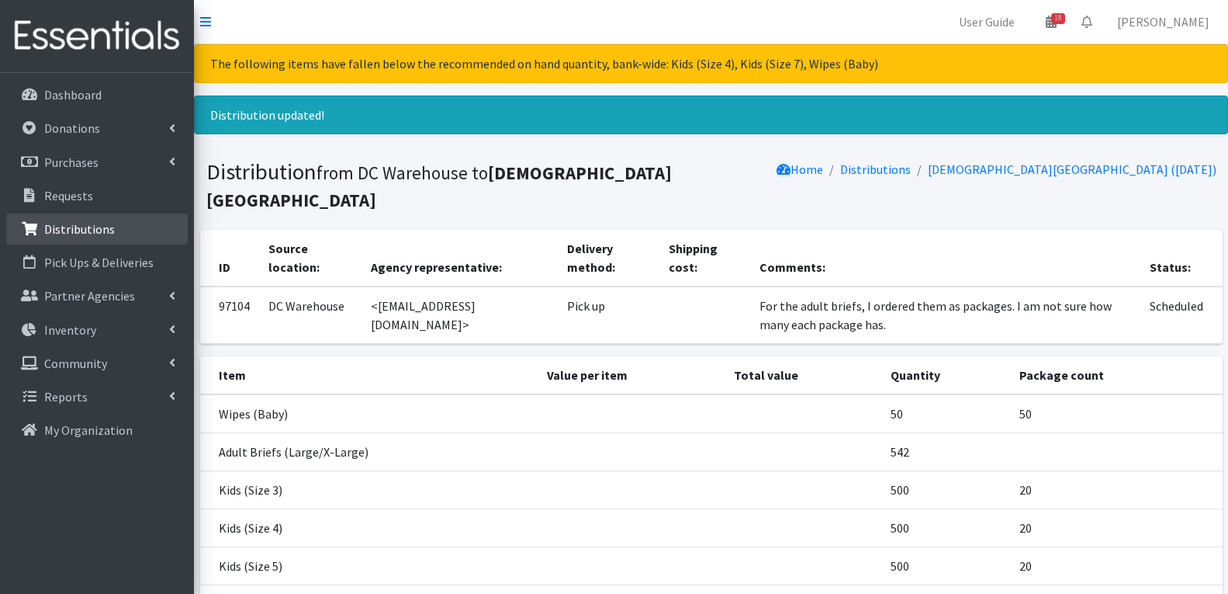
click at [105, 243] on link "Distributions" at bounding box center [97, 228] width 182 height 31
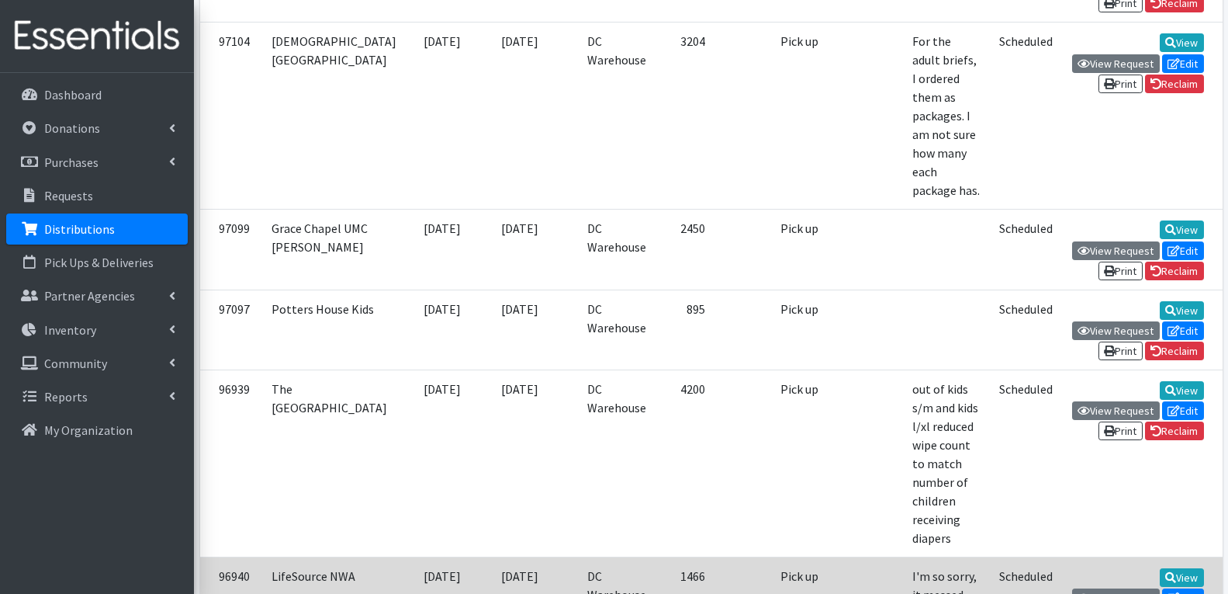
scroll to position [1009, 0]
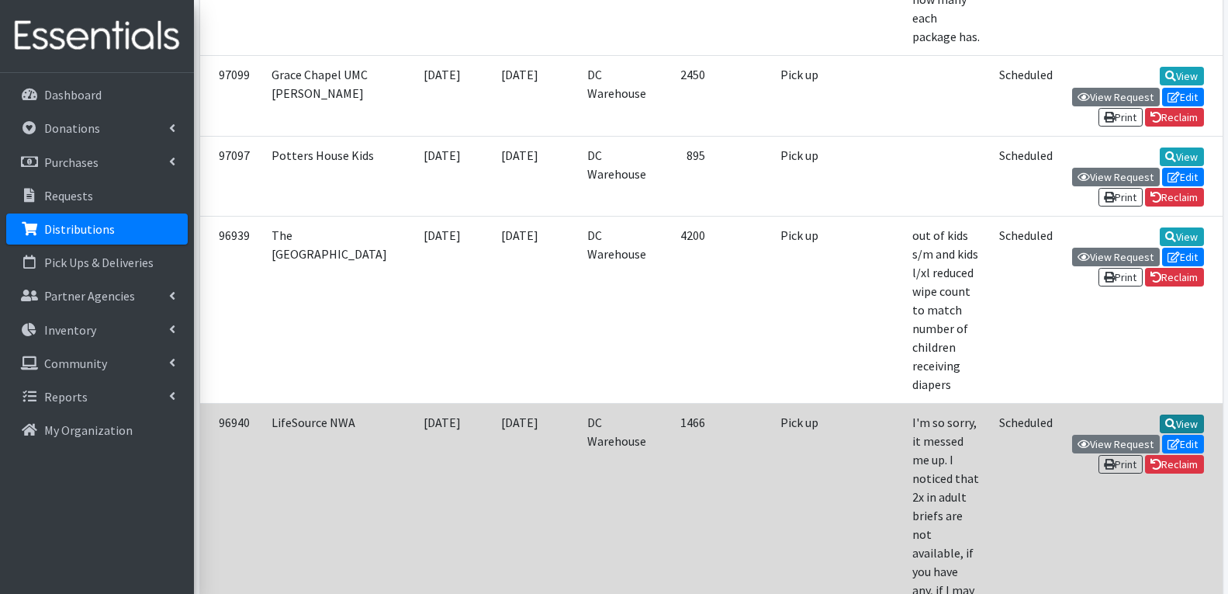
click at [1160, 414] on link "View" at bounding box center [1182, 423] width 44 height 19
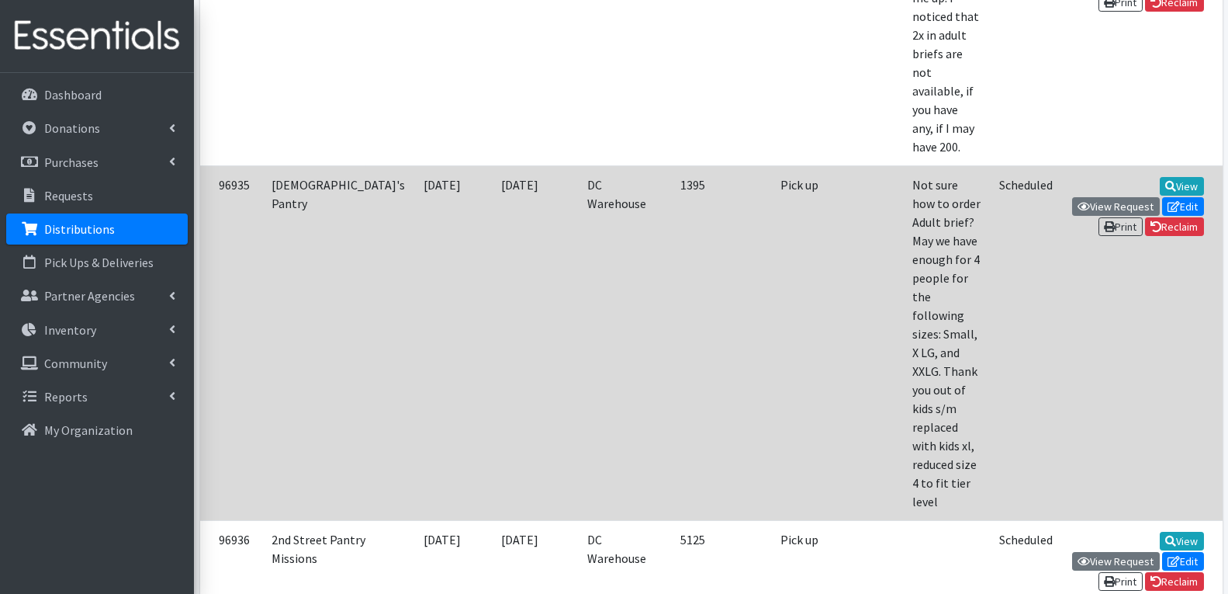
scroll to position [1474, 0]
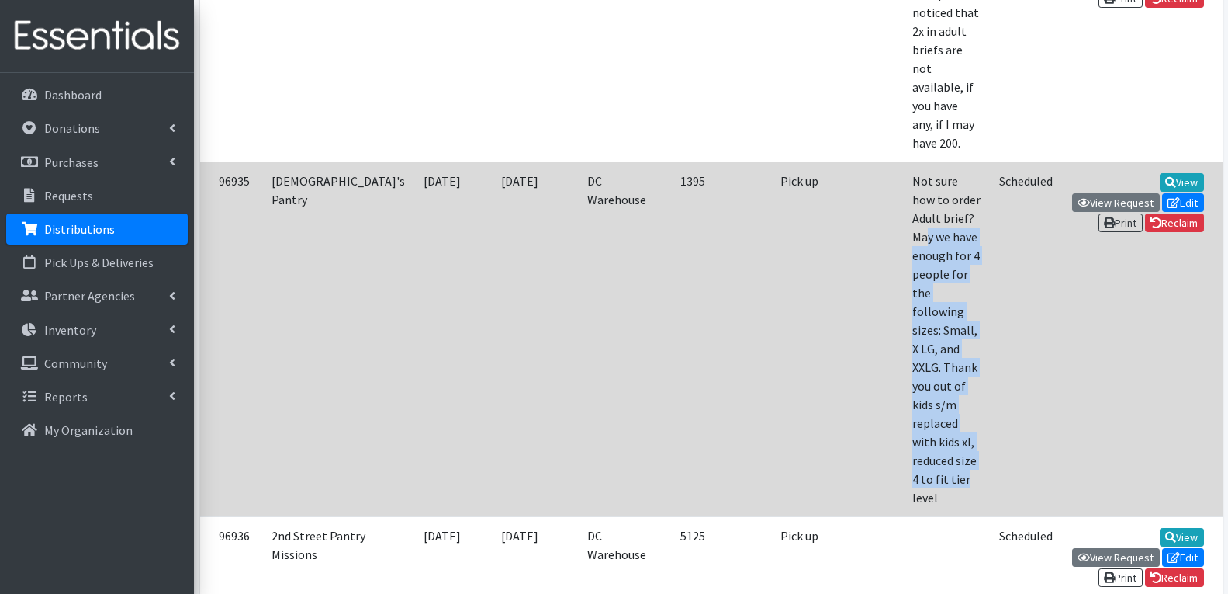
drag, startPoint x: 878, startPoint y: 163, endPoint x: 926, endPoint y: 406, distance: 247.5
click at [926, 406] on td "Not sure how to order Adult brief? May we have enough for 4 people for the foll…" at bounding box center [946, 338] width 87 height 355
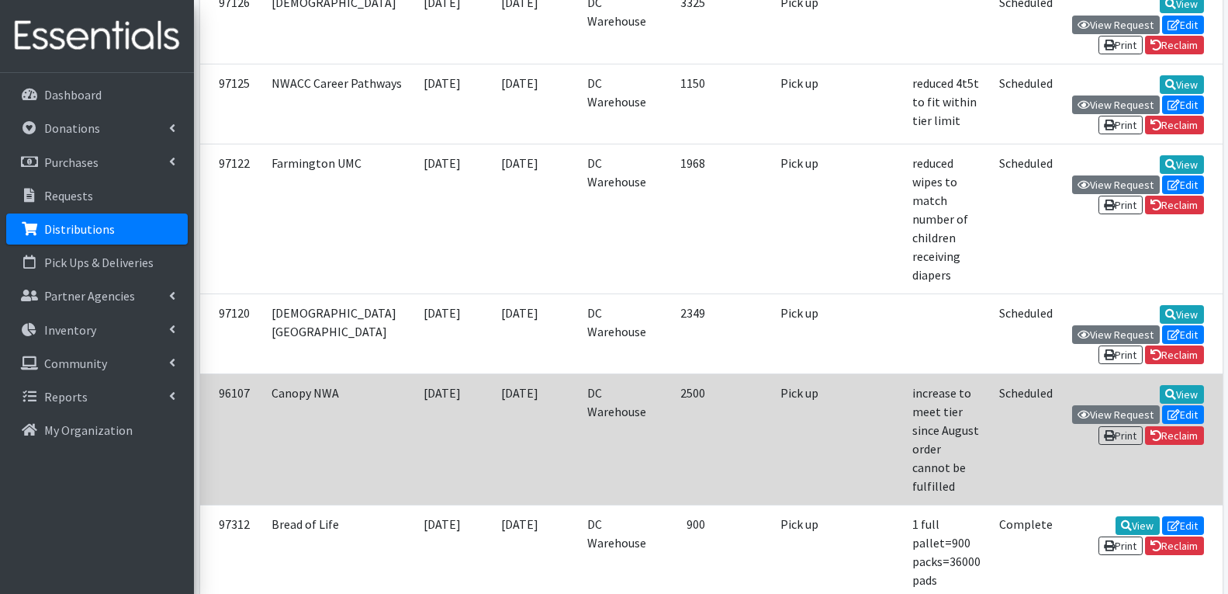
scroll to position [2561, 0]
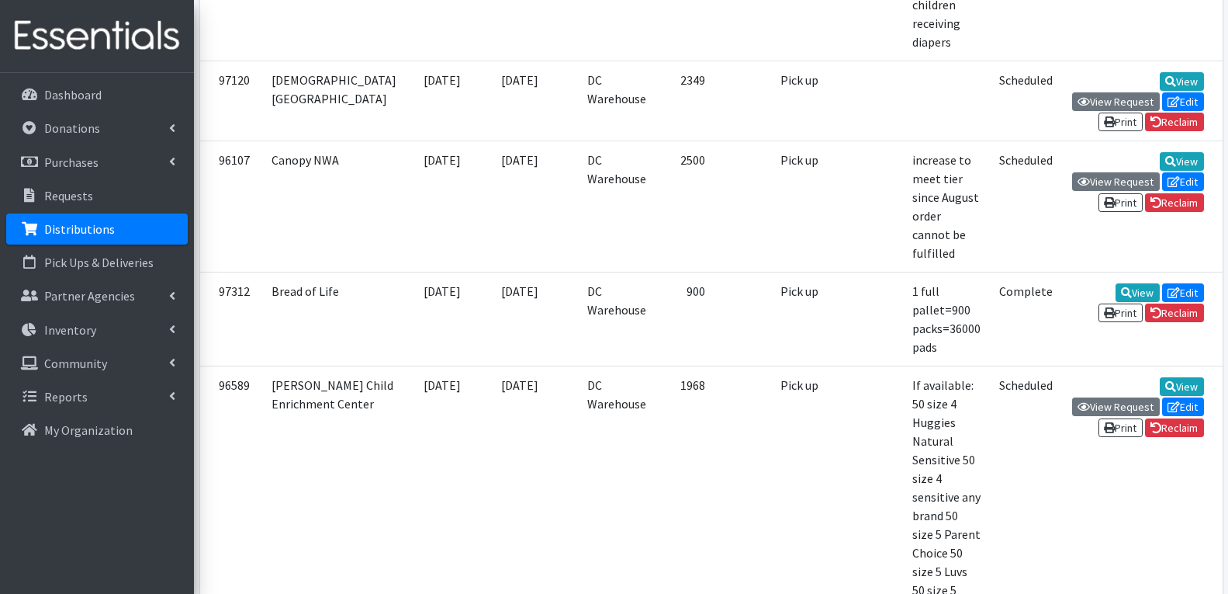
click at [85, 237] on link "Distributions" at bounding box center [97, 228] width 182 height 31
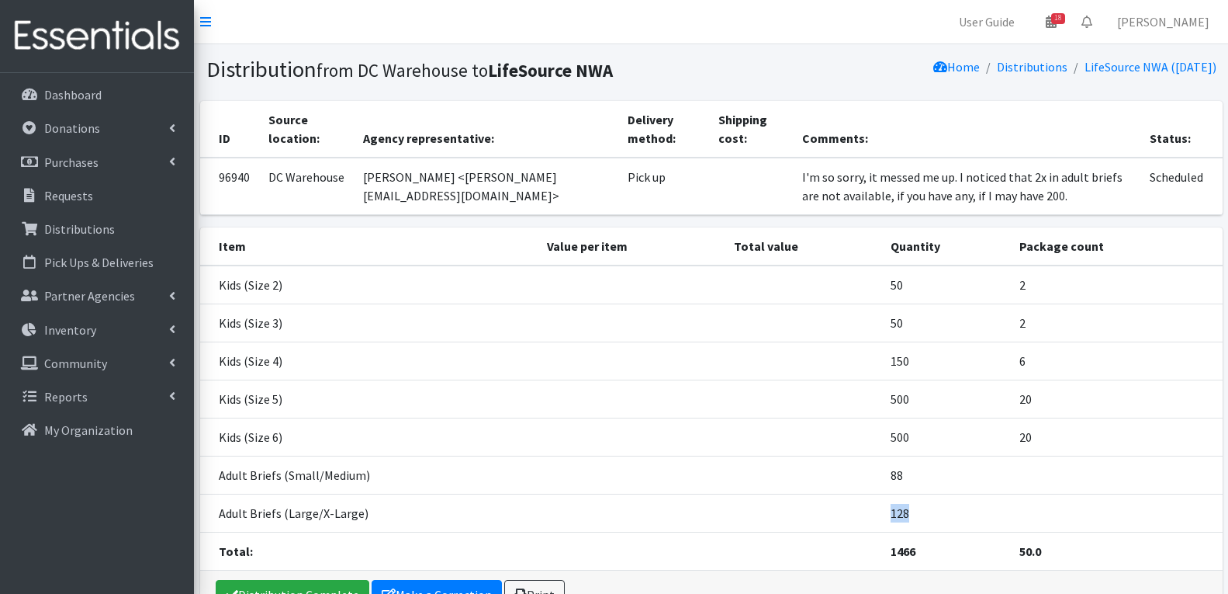
drag, startPoint x: 820, startPoint y: 518, endPoint x: 946, endPoint y: 518, distance: 125.7
click at [946, 518] on tr "Adult Briefs (Large/X-Large) 128" at bounding box center [711, 513] width 1023 height 38
click at [652, 473] on td at bounding box center [631, 475] width 187 height 38
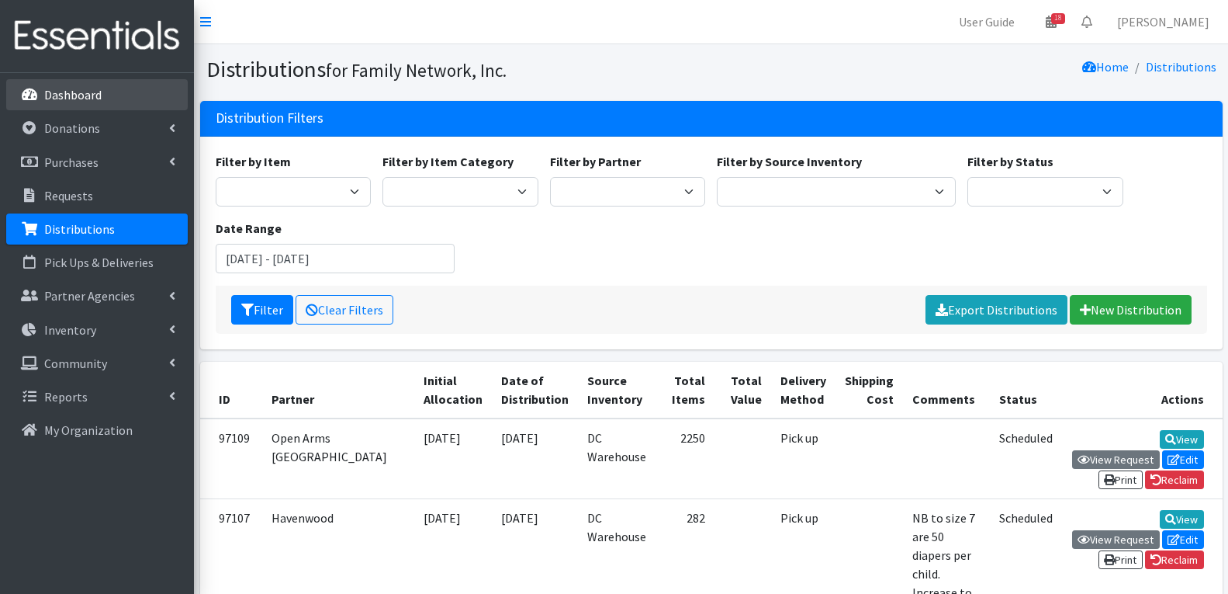
click at [99, 92] on p "Dashboard" at bounding box center [72, 95] width 57 height 16
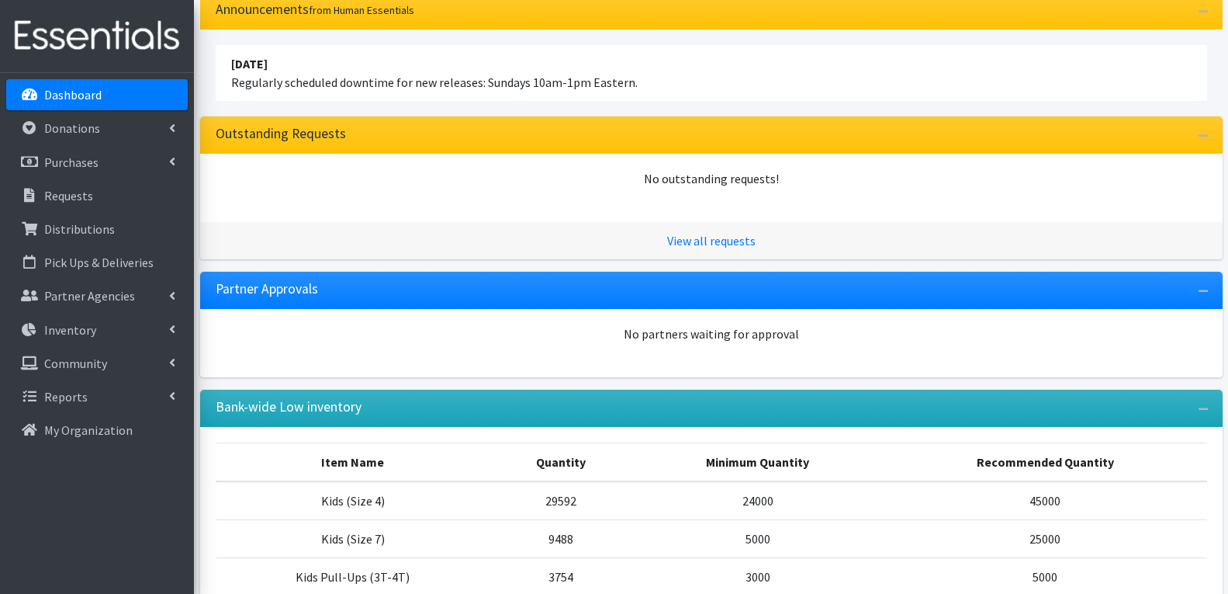
scroll to position [254, 0]
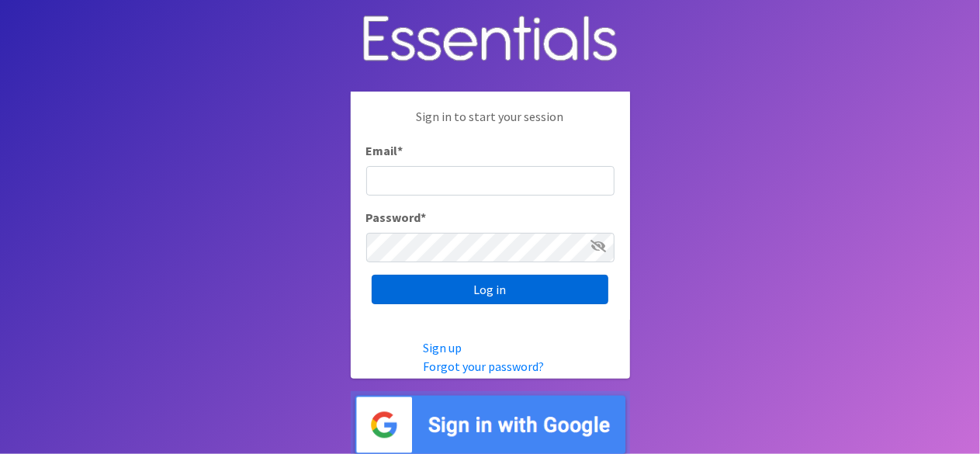
type input "[EMAIL_ADDRESS][DOMAIN_NAME]"
click at [388, 280] on input "Log in" at bounding box center [490, 289] width 237 height 29
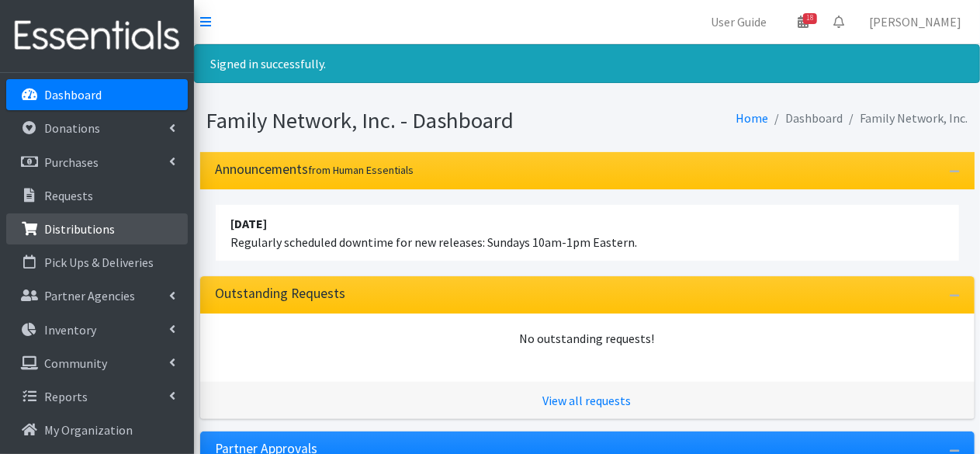
click at [99, 231] on p "Distributions" at bounding box center [79, 229] width 71 height 16
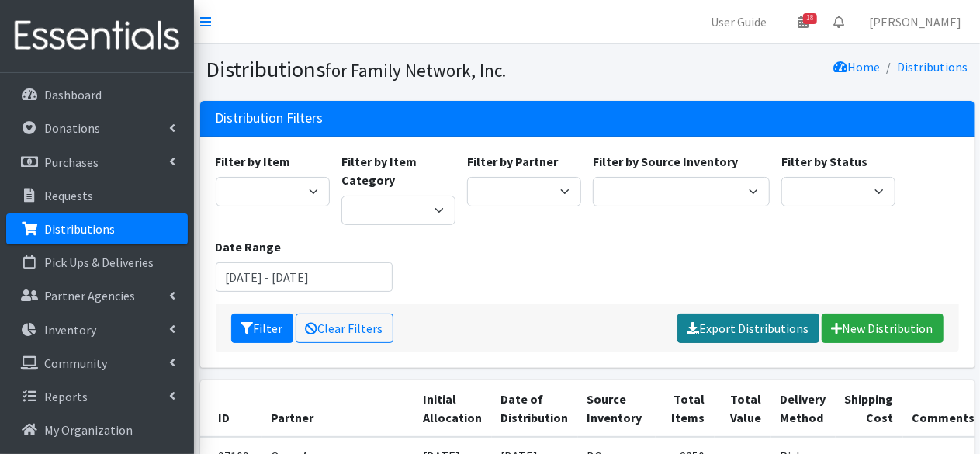
click at [700, 330] on icon at bounding box center [694, 328] width 12 height 12
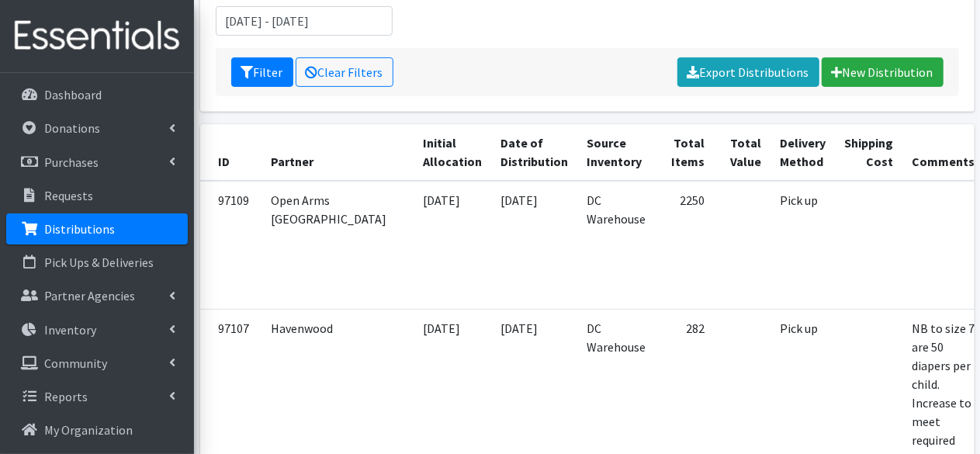
scroll to position [310, 0]
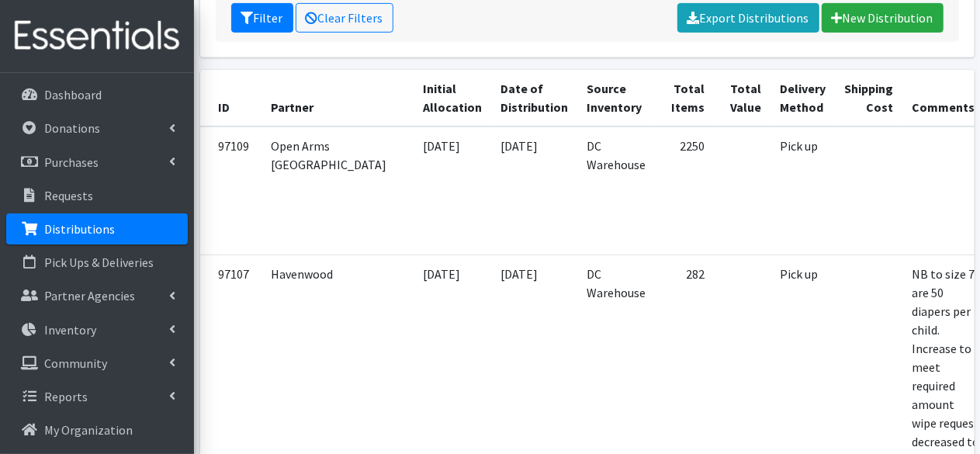
click at [110, 218] on link "Distributions" at bounding box center [97, 228] width 182 height 31
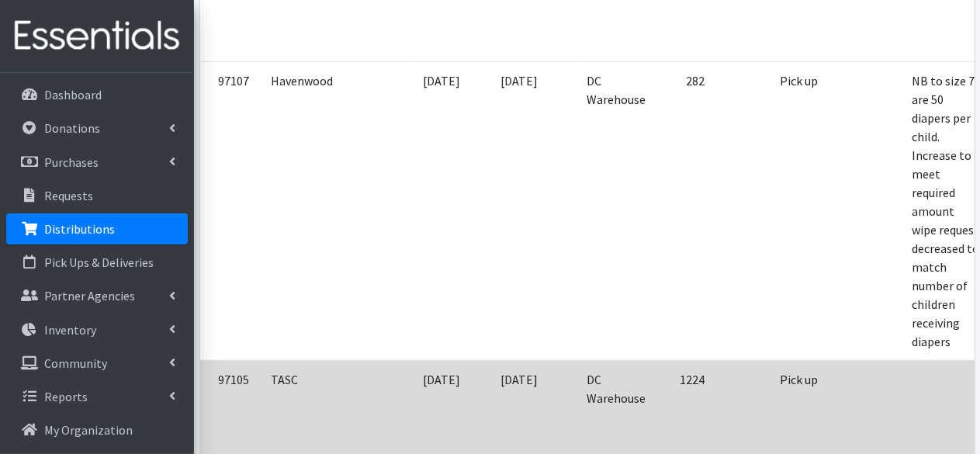
scroll to position [310, 0]
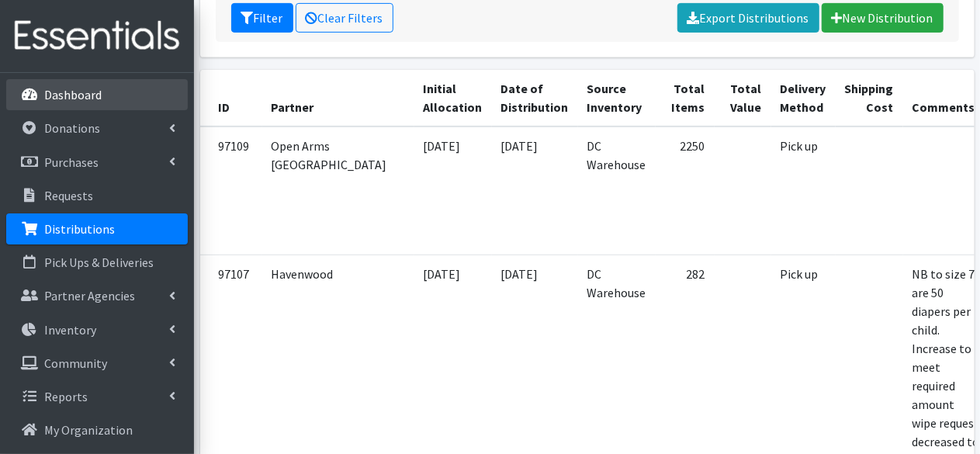
click at [87, 78] on div "Dashboard Donations All Donations New Donation Purchases All Purchases [GEOGRAP…" at bounding box center [97, 278] width 194 height 410
click at [73, 97] on p "Dashboard" at bounding box center [72, 95] width 57 height 16
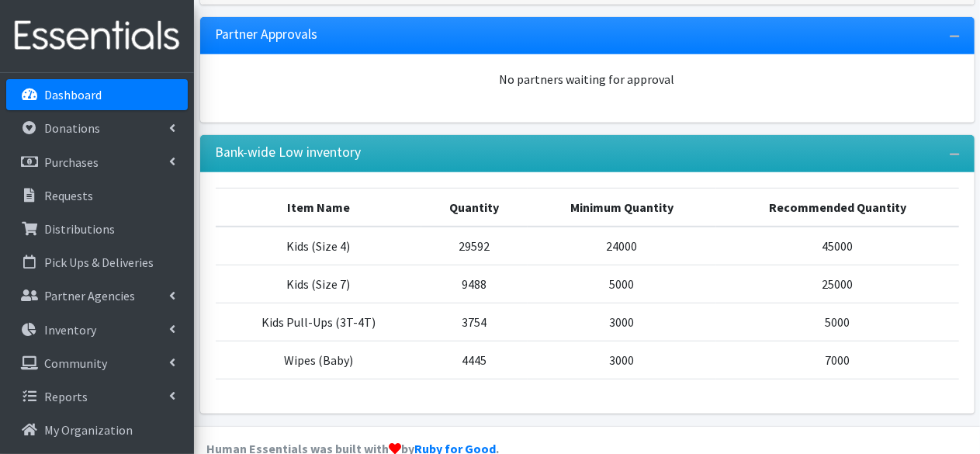
scroll to position [388, 0]
